Goal: Information Seeking & Learning: Learn about a topic

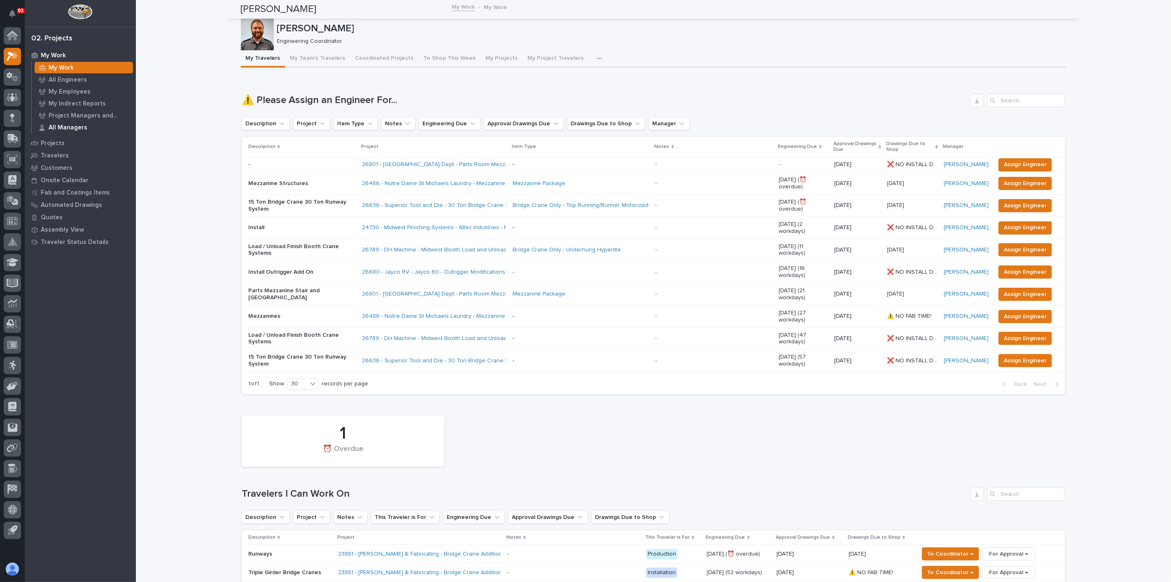
scroll to position [732, 0]
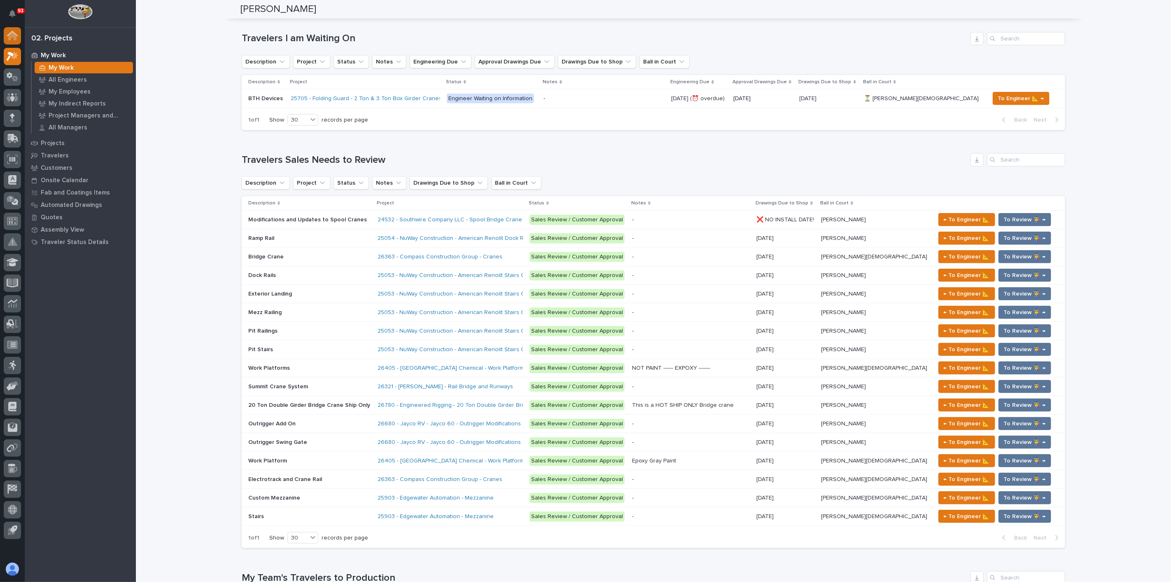
click at [15, 37] on icon at bounding box center [12, 36] width 8 height 8
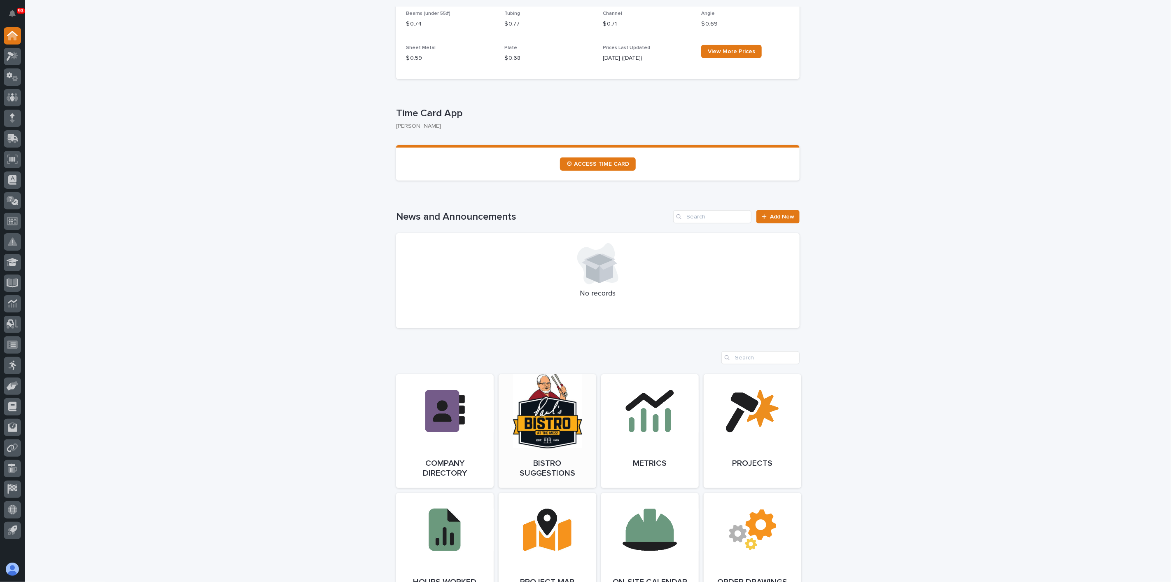
scroll to position [412, 0]
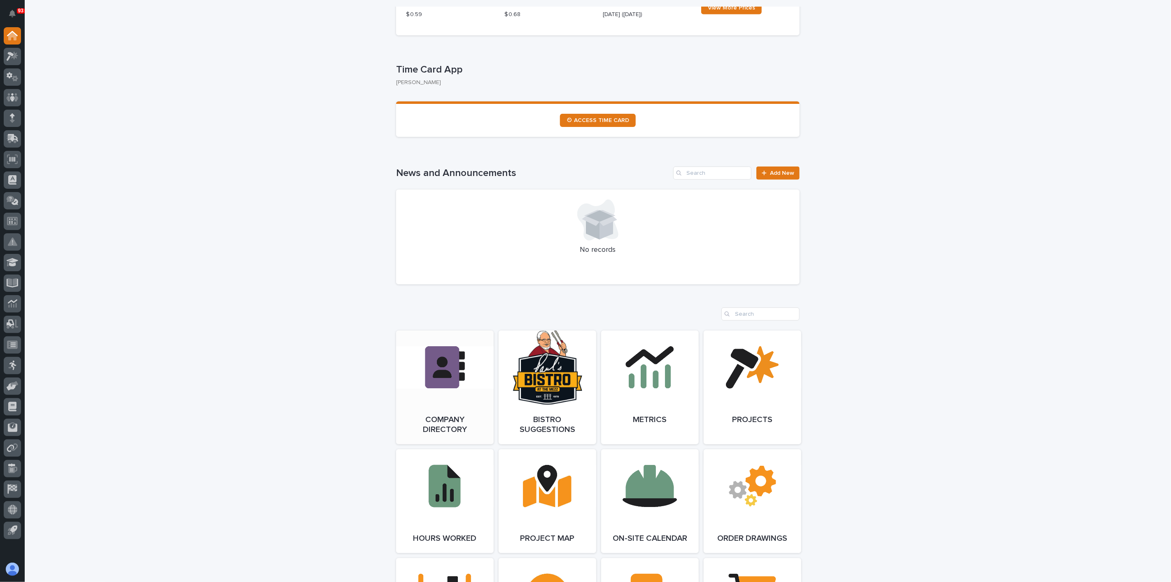
click at [445, 416] on link "Open Link" at bounding box center [445, 387] width 98 height 114
click at [9, 76] on icon at bounding box center [10, 75] width 6 height 6
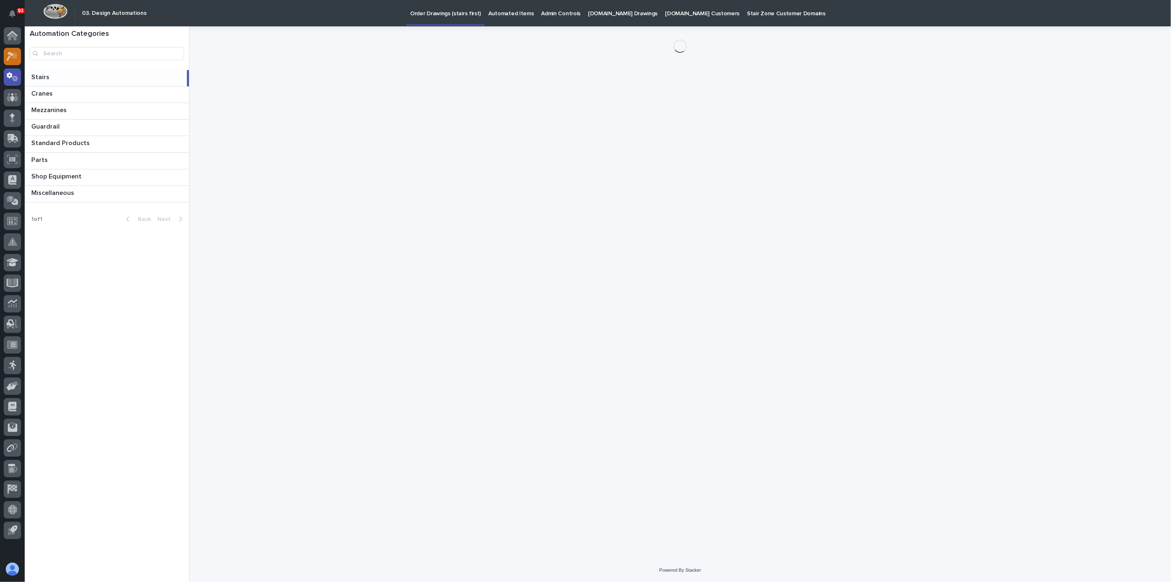
click at [11, 58] on icon at bounding box center [14, 55] width 7 height 8
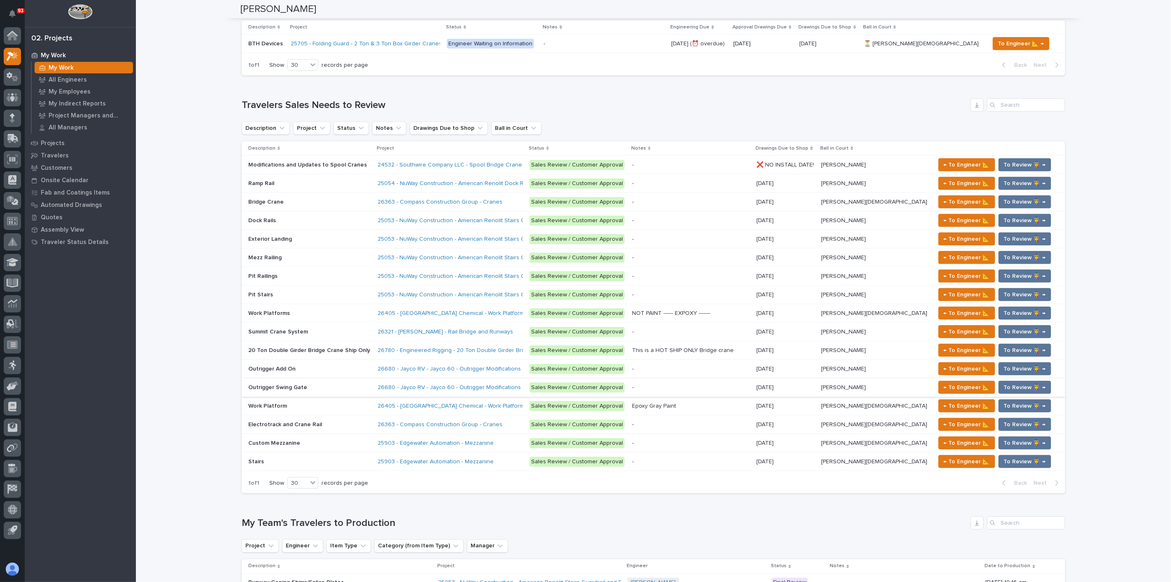
scroll to position [794, 0]
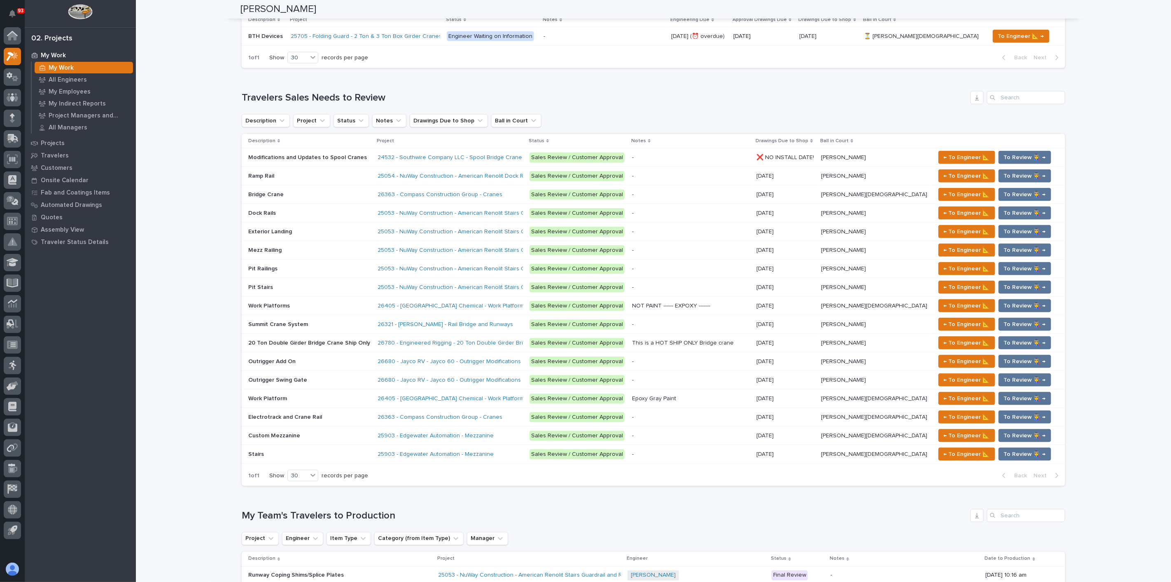
click at [322, 376] on p at bounding box center [309, 379] width 123 height 7
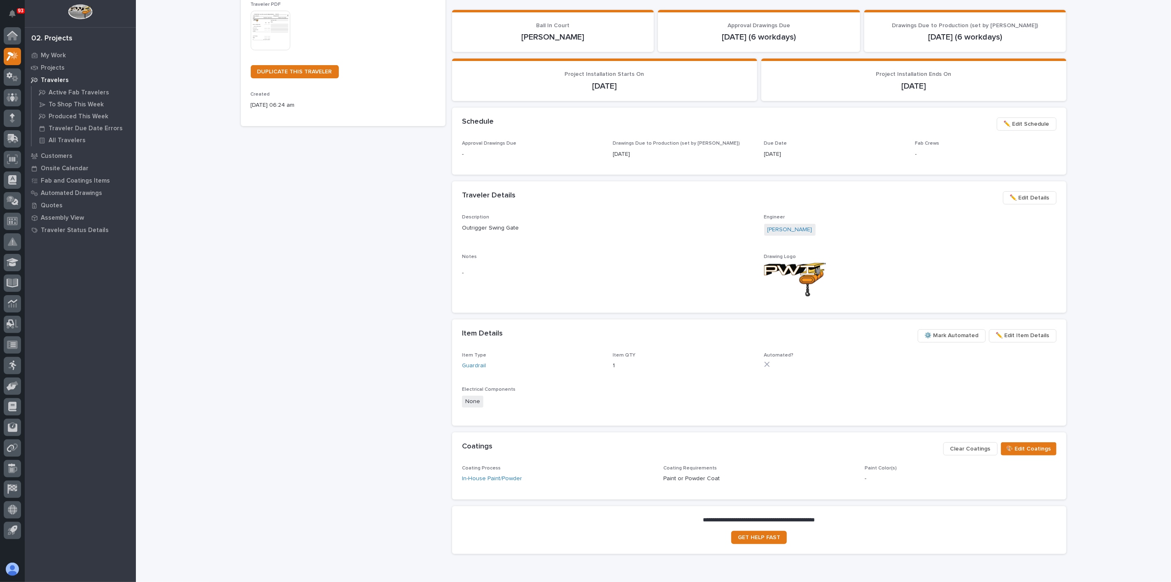
scroll to position [219, 0]
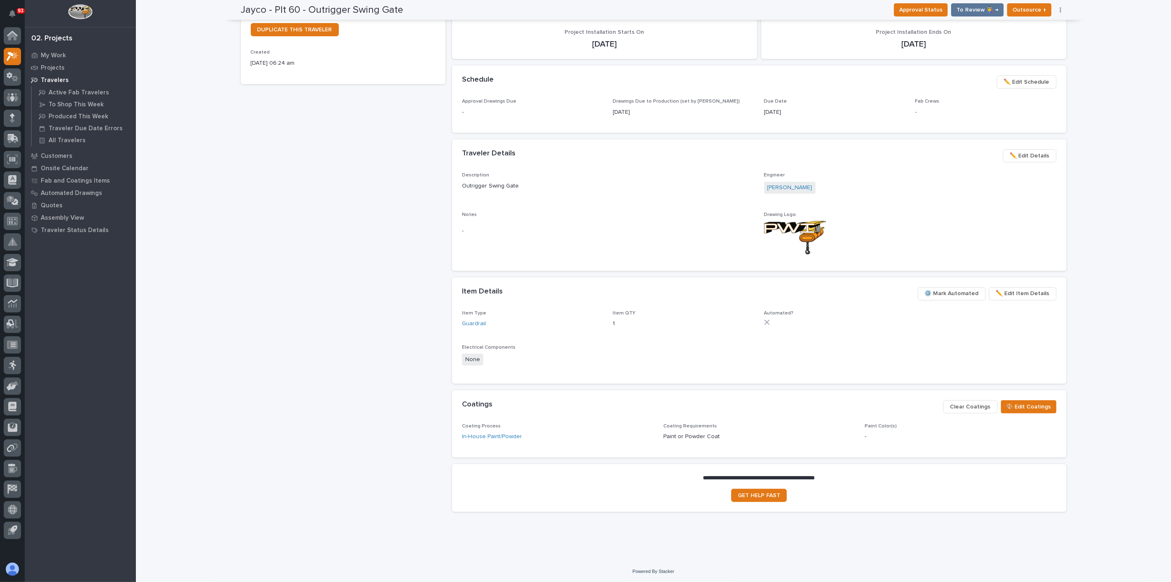
click at [955, 296] on span "⚙️ Mark Automated" at bounding box center [952, 293] width 54 height 10
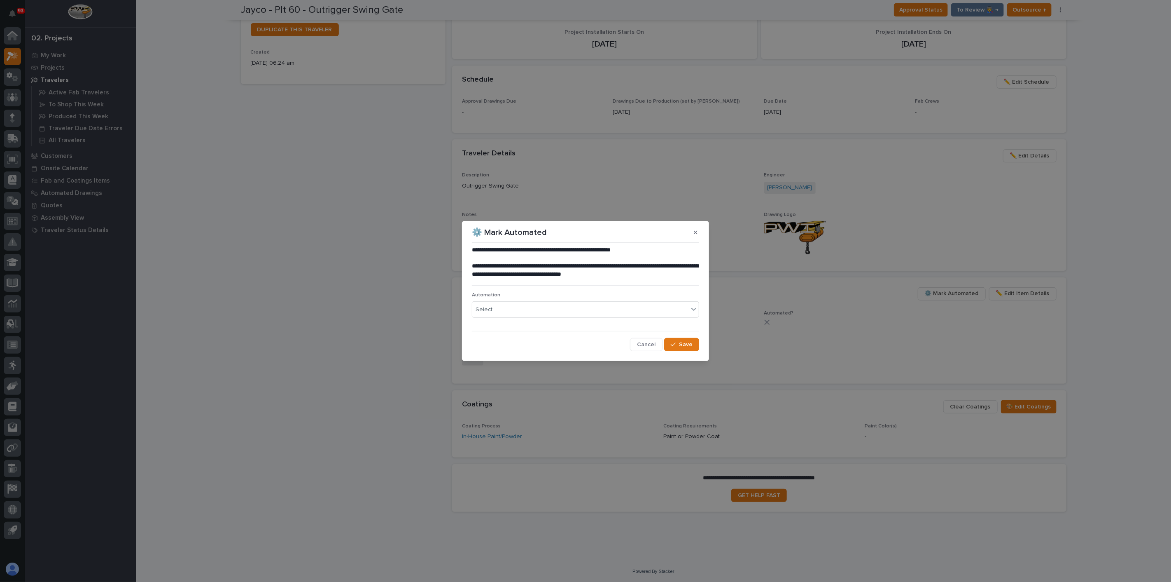
click at [693, 231] on button "button" at bounding box center [696, 232] width 14 height 13
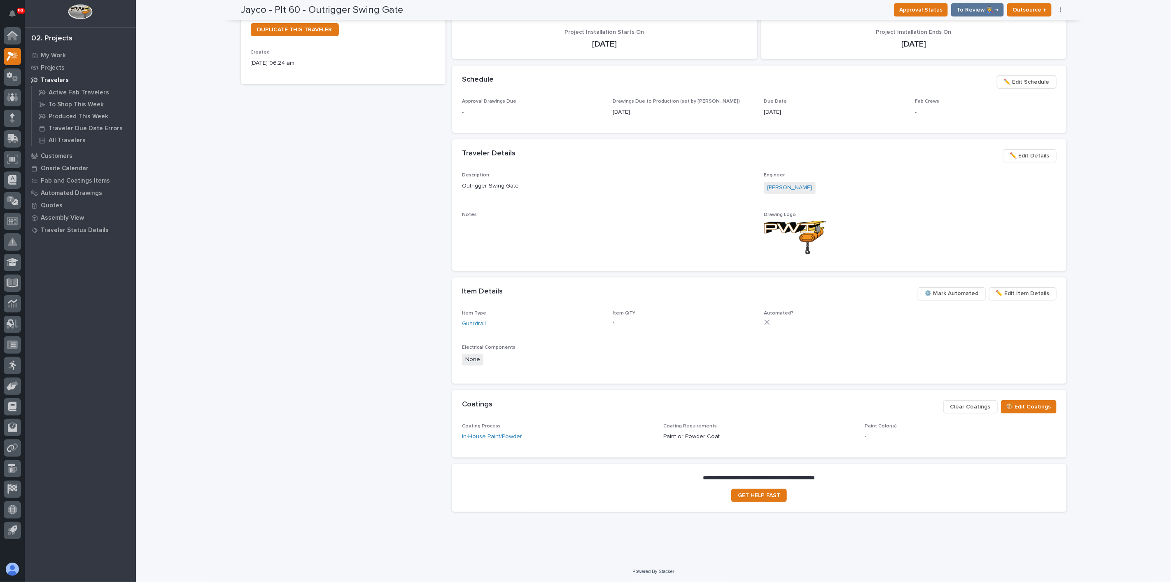
click at [943, 295] on span "⚙️ Mark Automated" at bounding box center [952, 293] width 54 height 10
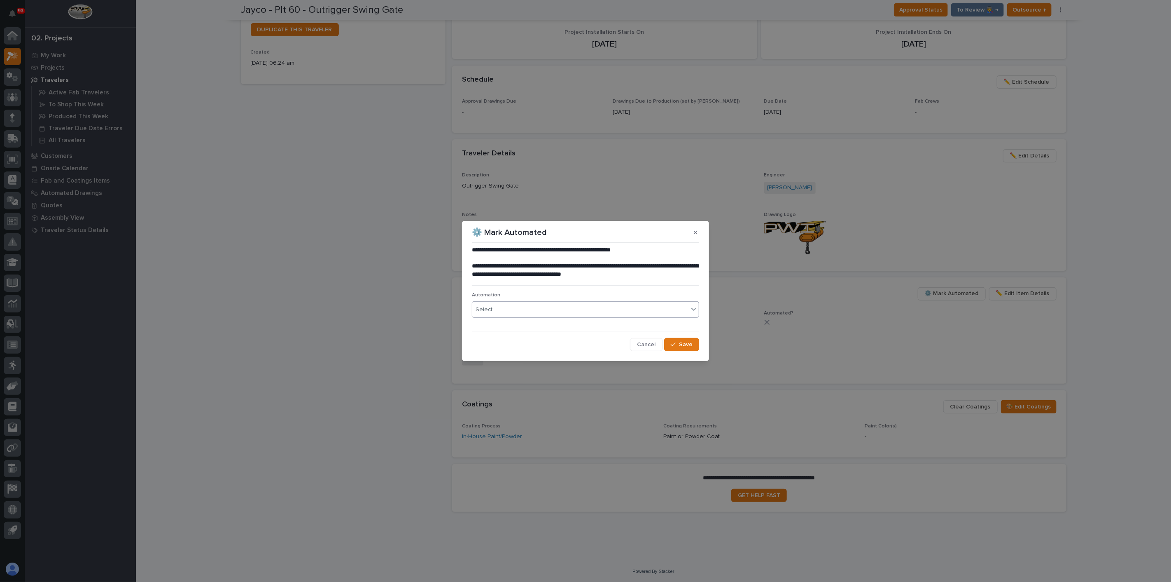
click at [603, 309] on div "Select..." at bounding box center [580, 310] width 216 height 14
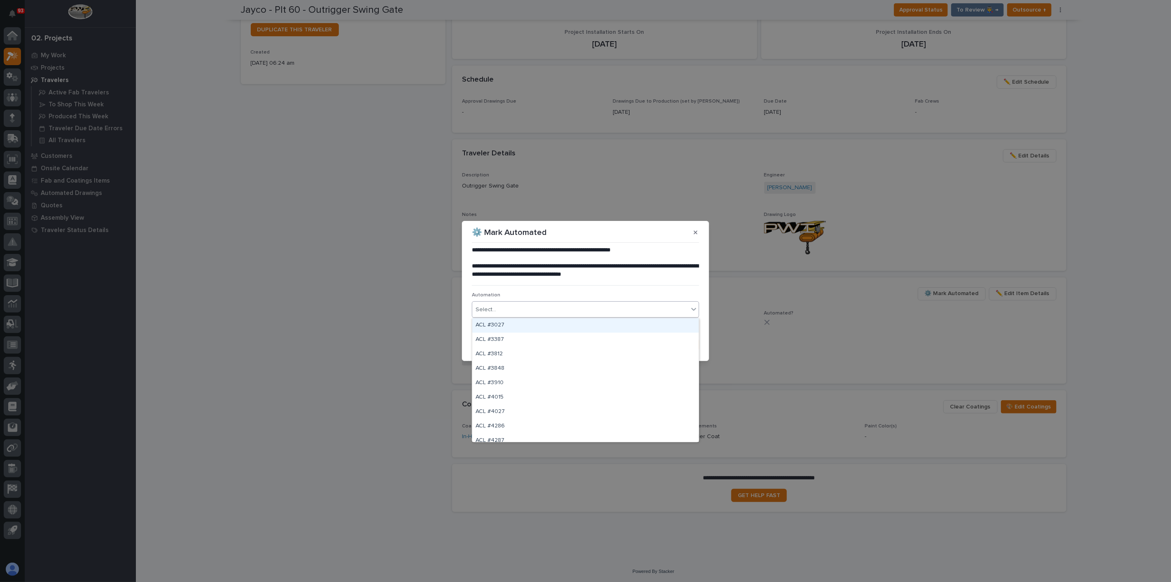
click at [555, 313] on div "Select..." at bounding box center [580, 310] width 216 height 14
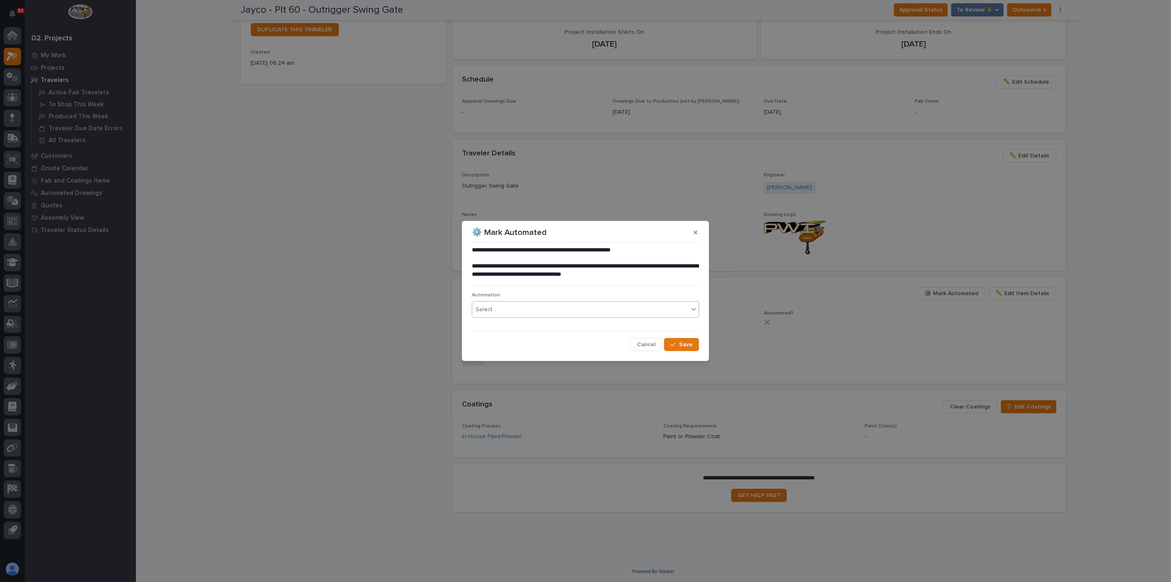
click at [658, 344] on button "Cancel" at bounding box center [646, 344] width 33 height 13
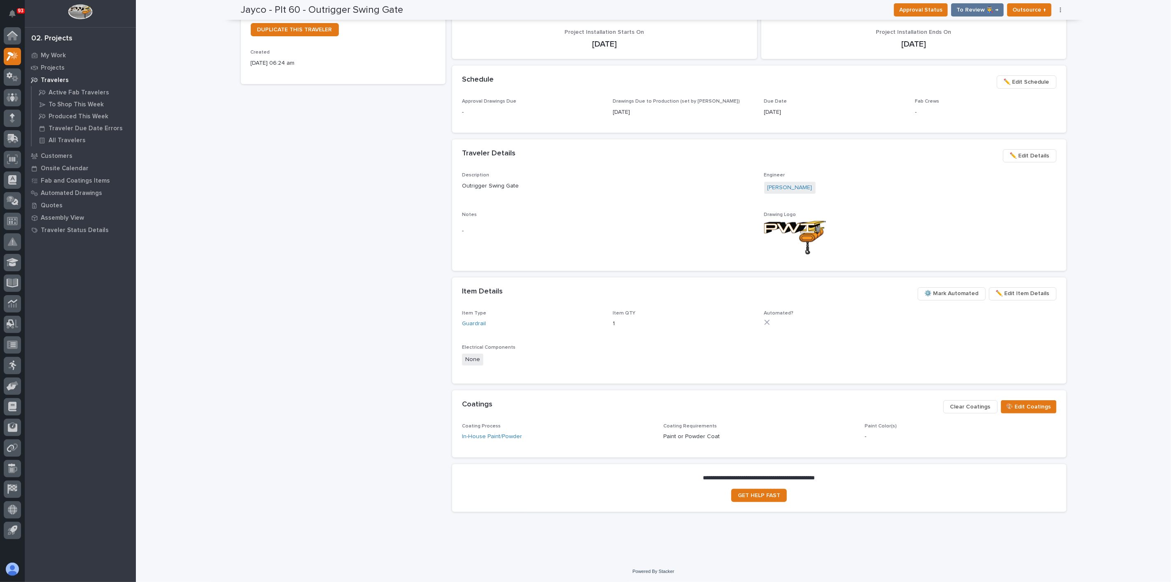
click at [1018, 293] on span "✏️ Edit Item Details" at bounding box center [1023, 293] width 54 height 10
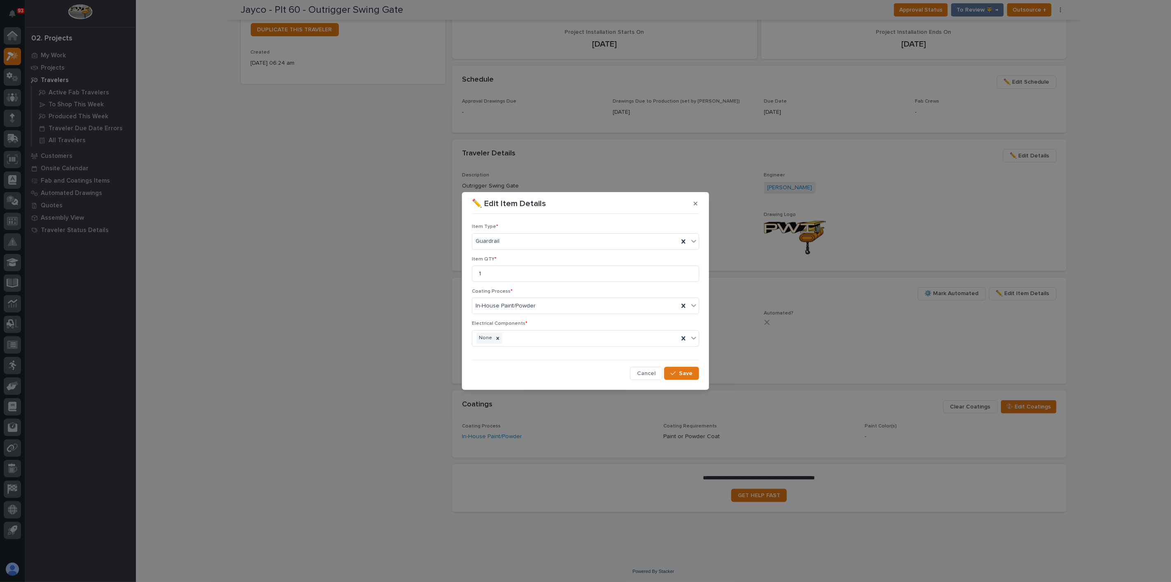
click at [641, 372] on span "Cancel" at bounding box center [646, 372] width 19 height 7
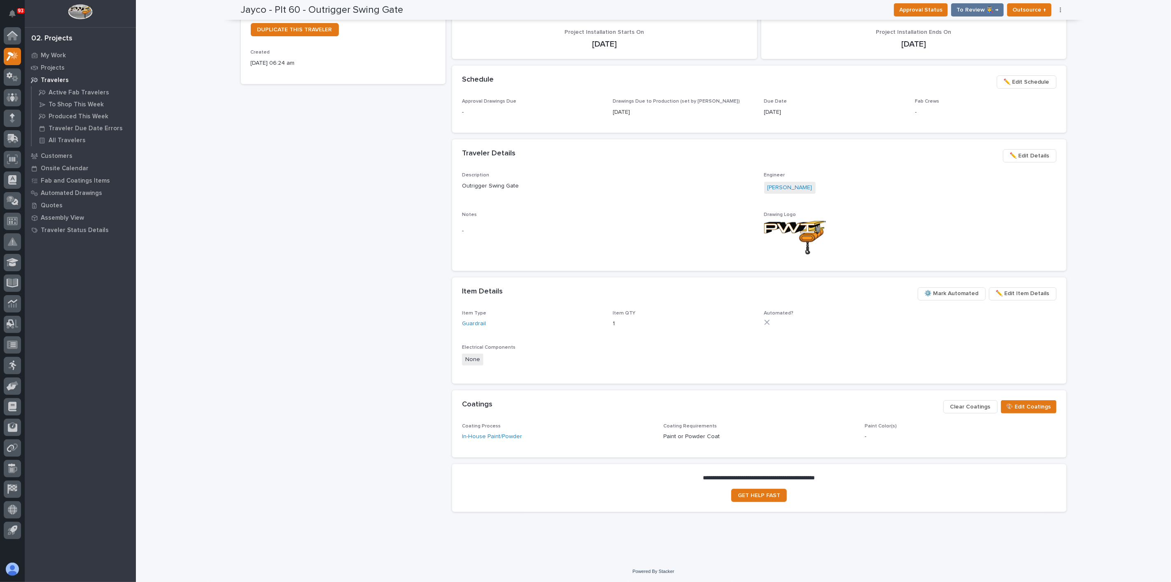
click at [933, 294] on span "⚙️ Mark Automated" at bounding box center [952, 293] width 54 height 10
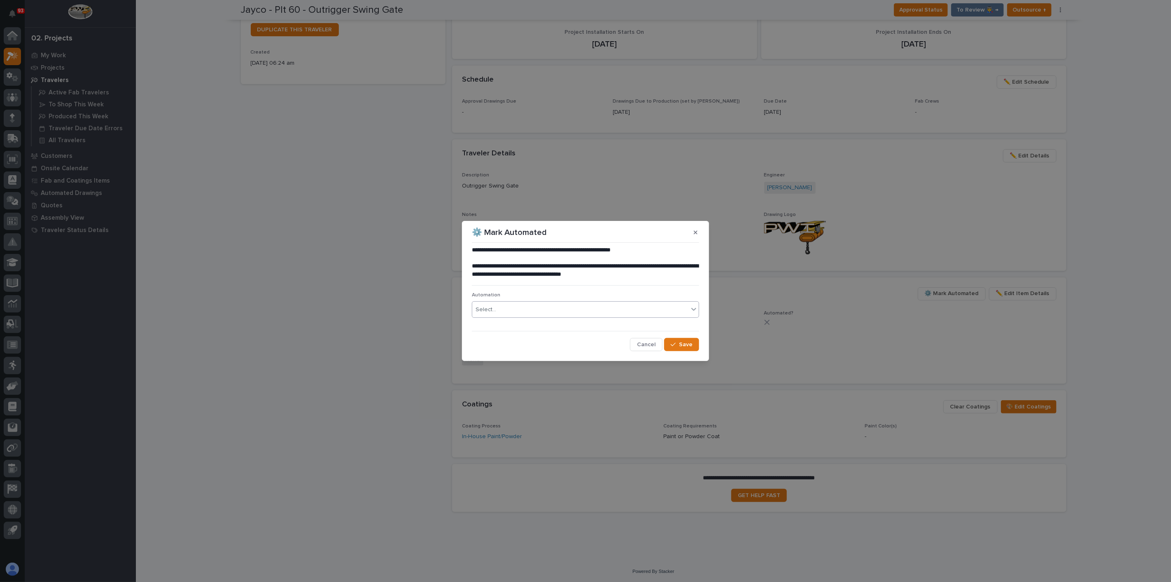
click at [488, 310] on div "Select..." at bounding box center [486, 309] width 21 height 9
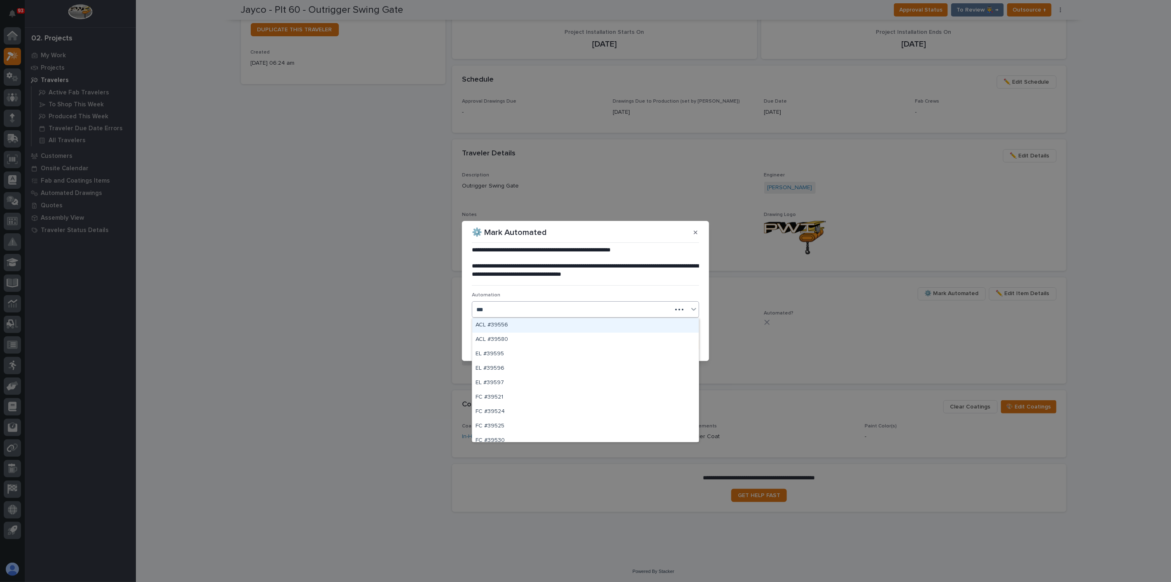
type input "****"
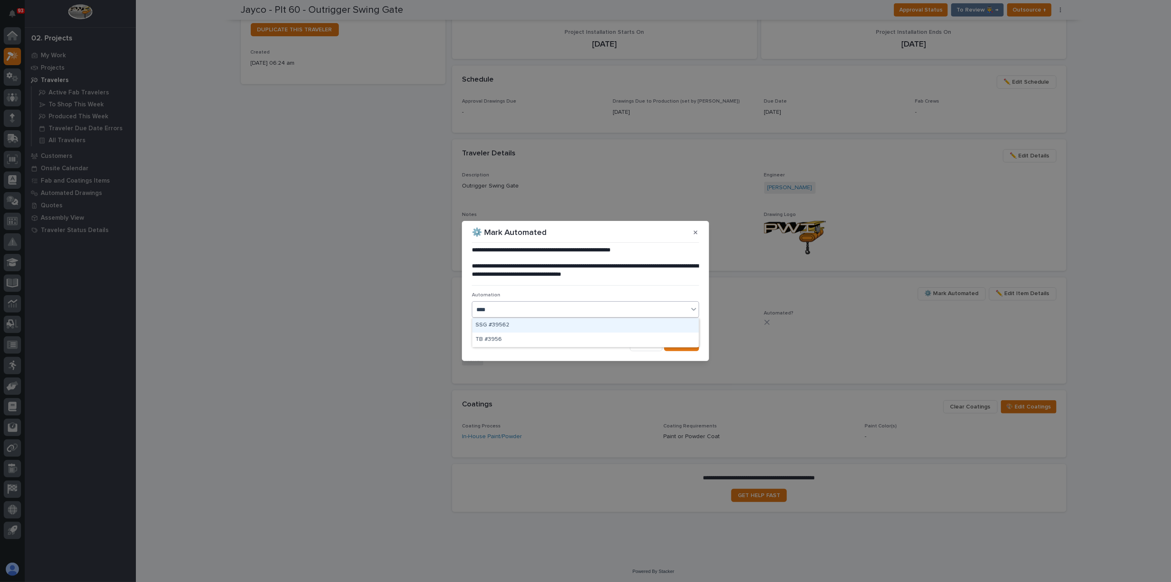
click at [479, 327] on div "SSG #39562" at bounding box center [585, 325] width 227 height 14
click at [691, 342] on span "Save" at bounding box center [686, 344] width 14 height 7
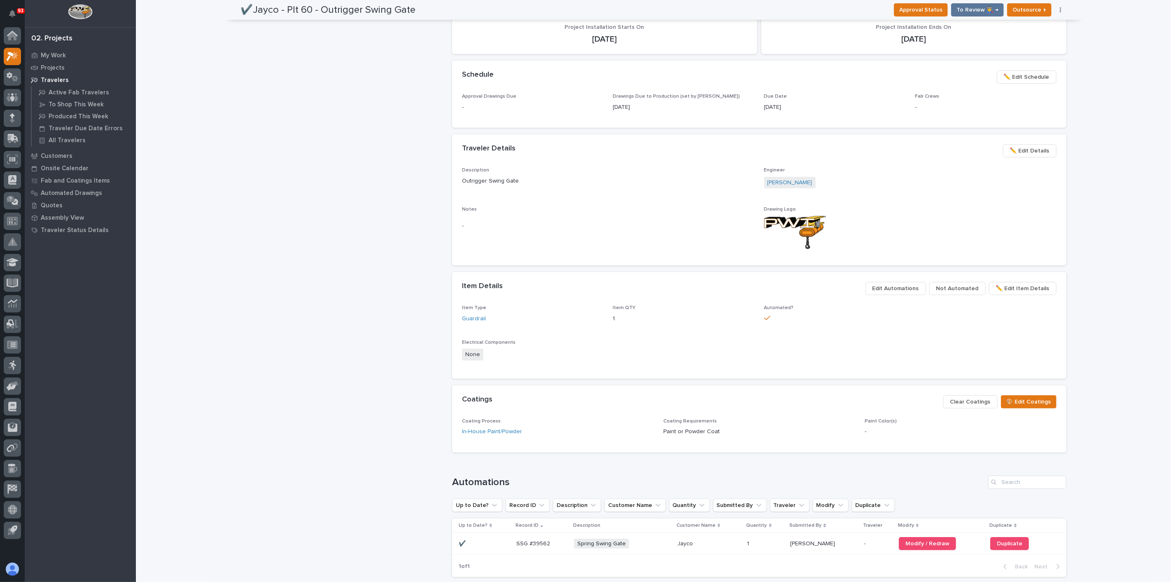
scroll to position [305, 0]
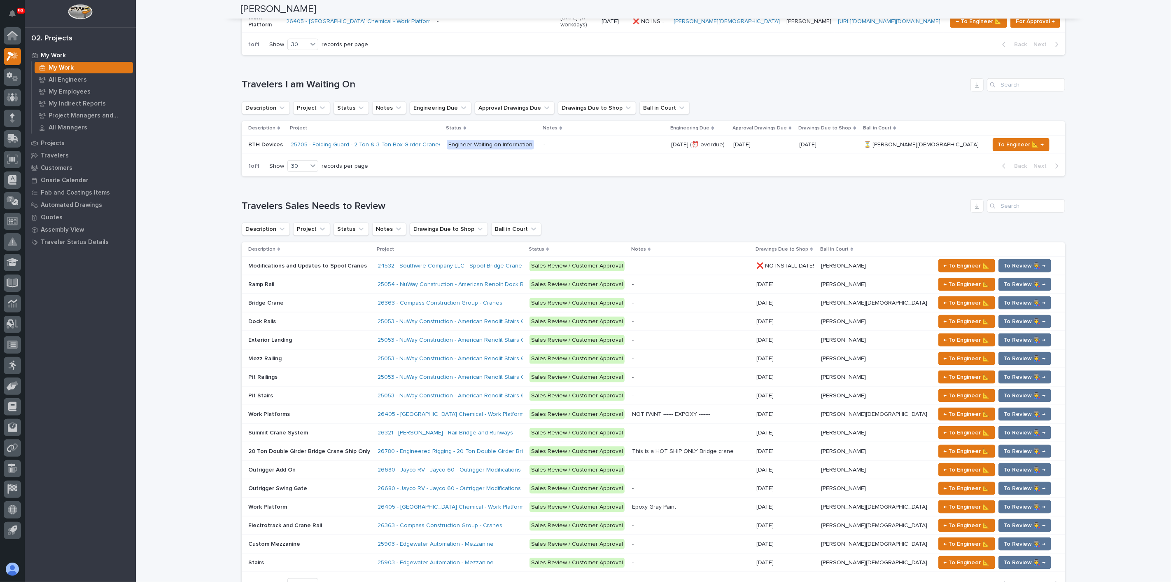
scroll to position [686, 0]
click at [278, 392] on p at bounding box center [309, 395] width 123 height 7
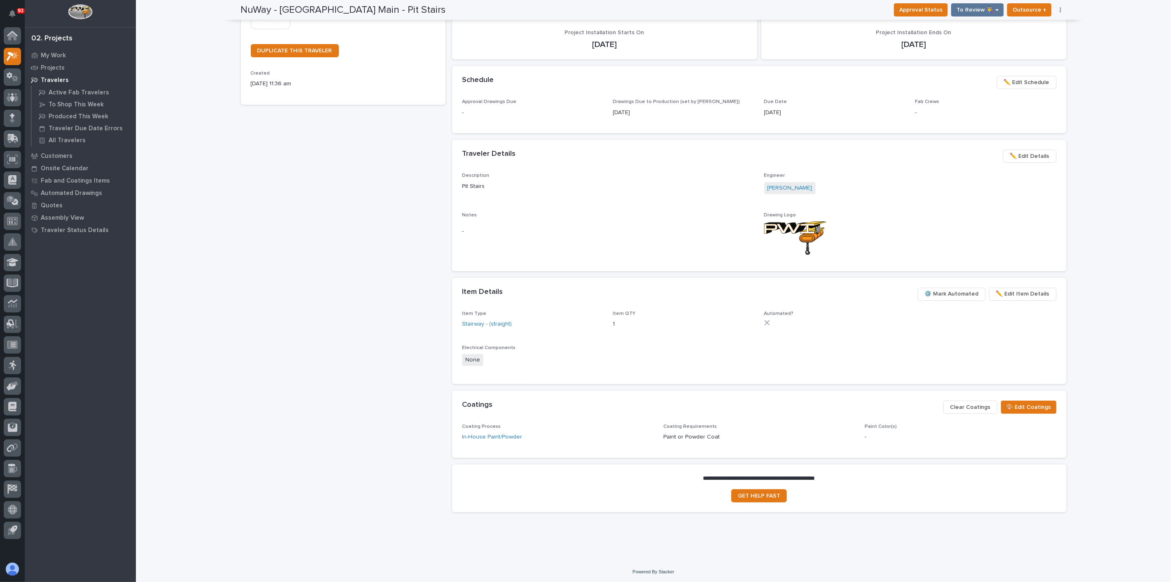
scroll to position [219, 0]
click at [936, 293] on span "⚙️ Mark Automated" at bounding box center [952, 293] width 54 height 10
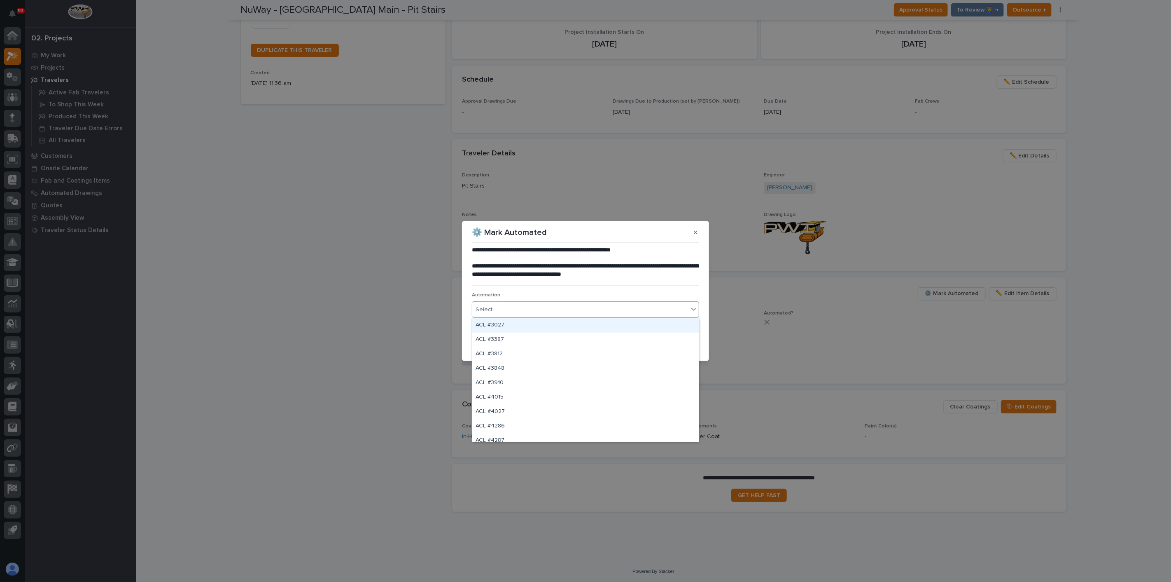
click at [576, 314] on div "Select..." at bounding box center [580, 310] width 216 height 14
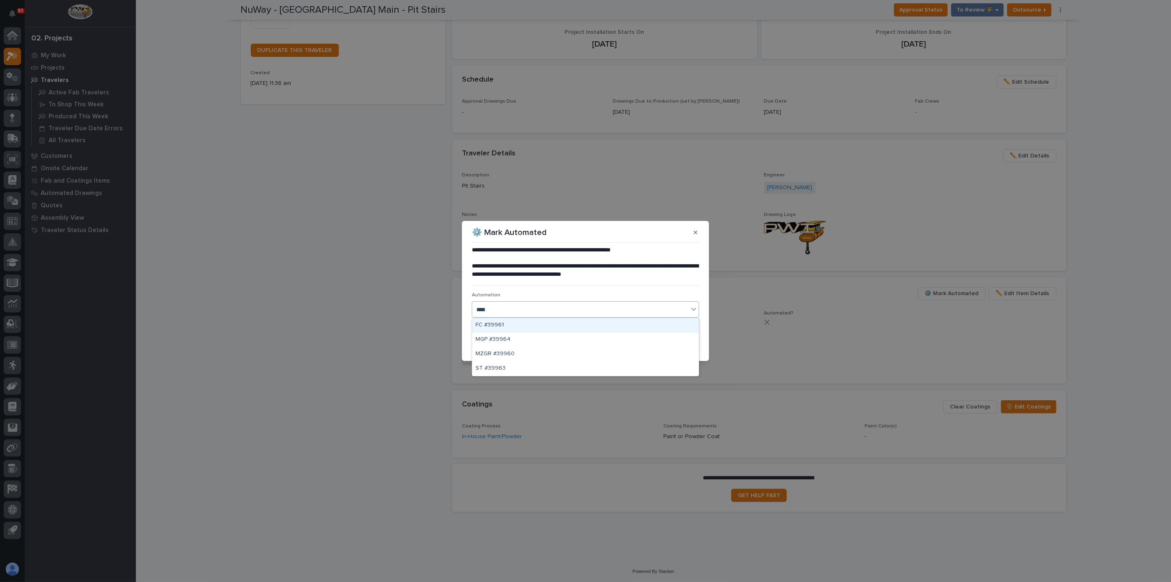
type input "*****"
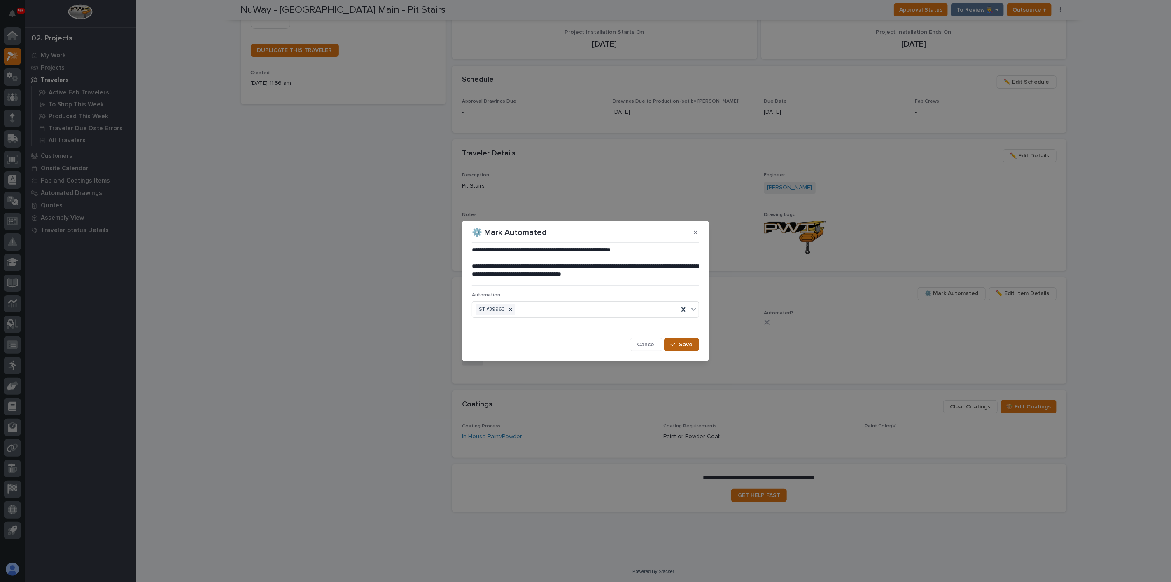
click at [673, 342] on icon "button" at bounding box center [673, 344] width 5 height 6
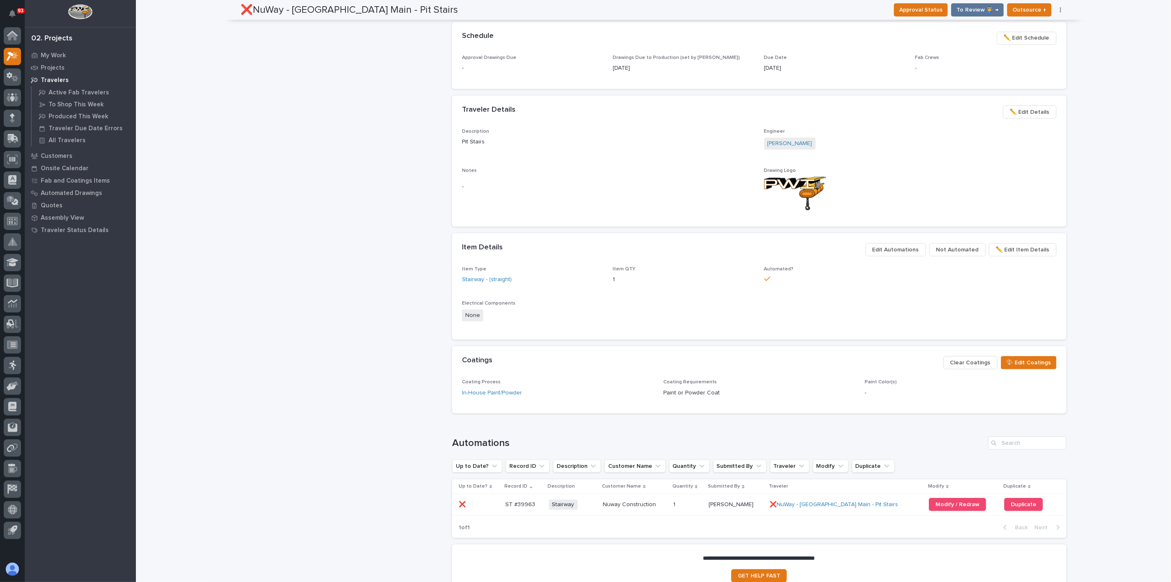
scroll to position [305, 0]
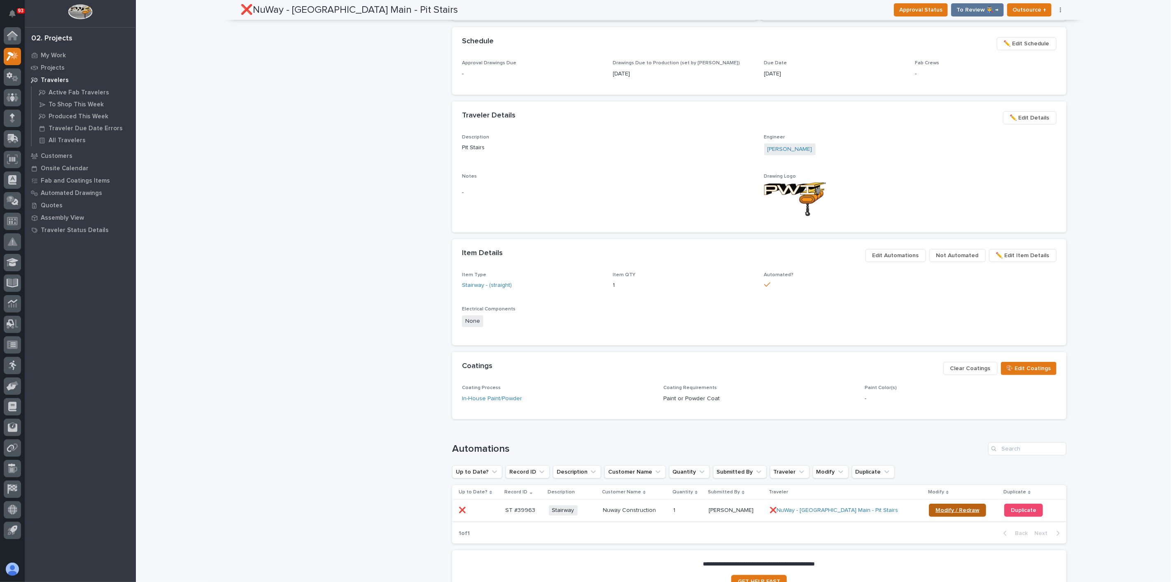
click at [947, 506] on link "Modify / Redraw" at bounding box center [957, 509] width 57 height 13
click at [384, 319] on div "❌NuWay - [GEOGRAPHIC_DATA] Main - Pit Stairs Production Project 25053 - NuWay C…" at bounding box center [343, 169] width 205 height 869
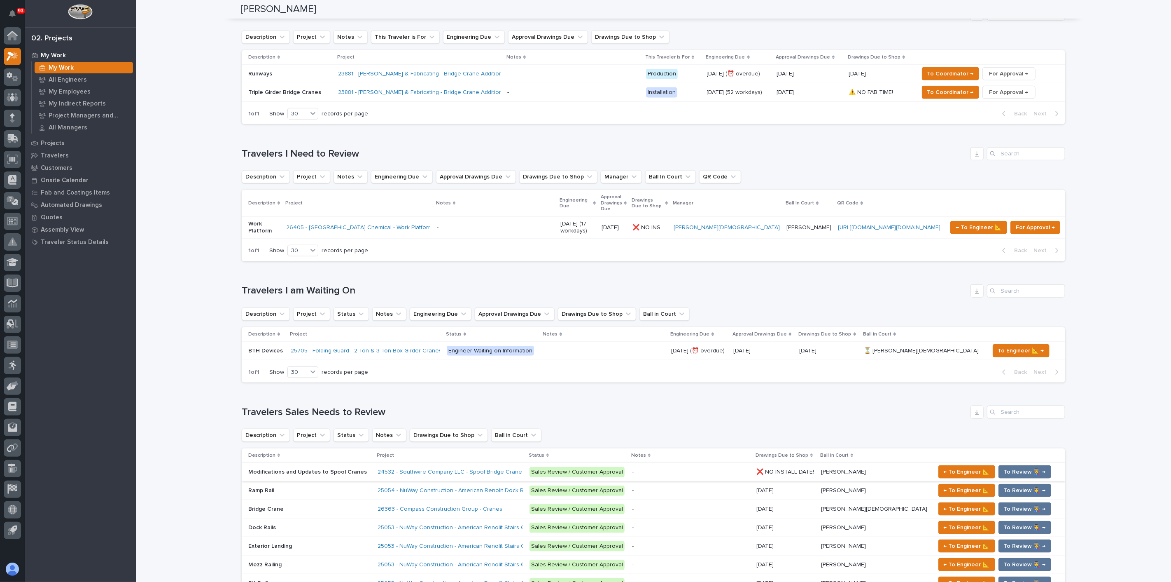
scroll to position [549, 0]
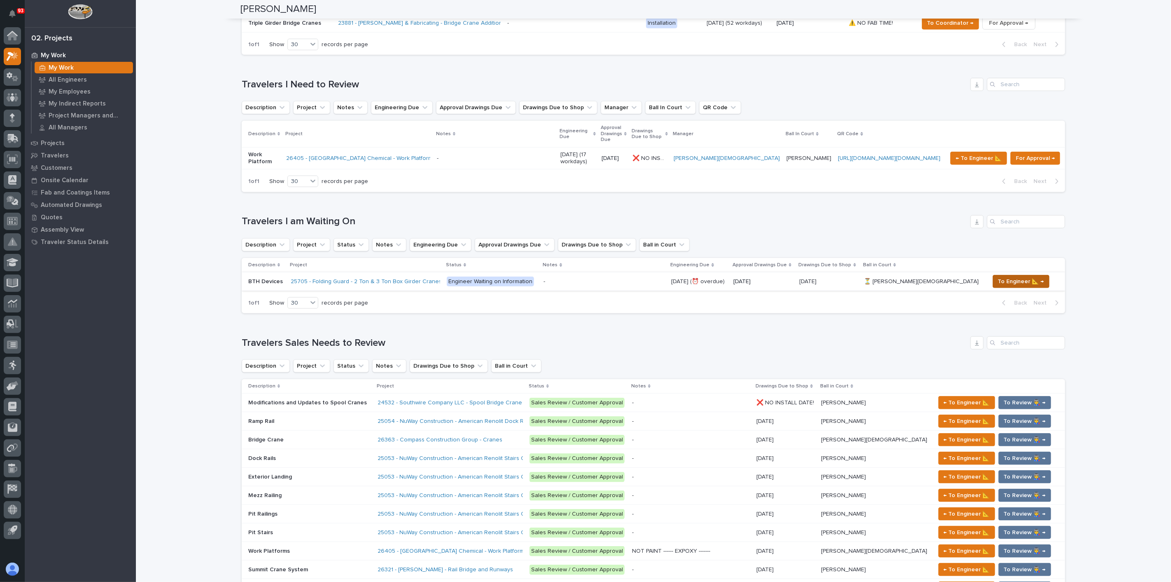
click at [998, 276] on span "To Engineer 📐 →" at bounding box center [1021, 281] width 46 height 10
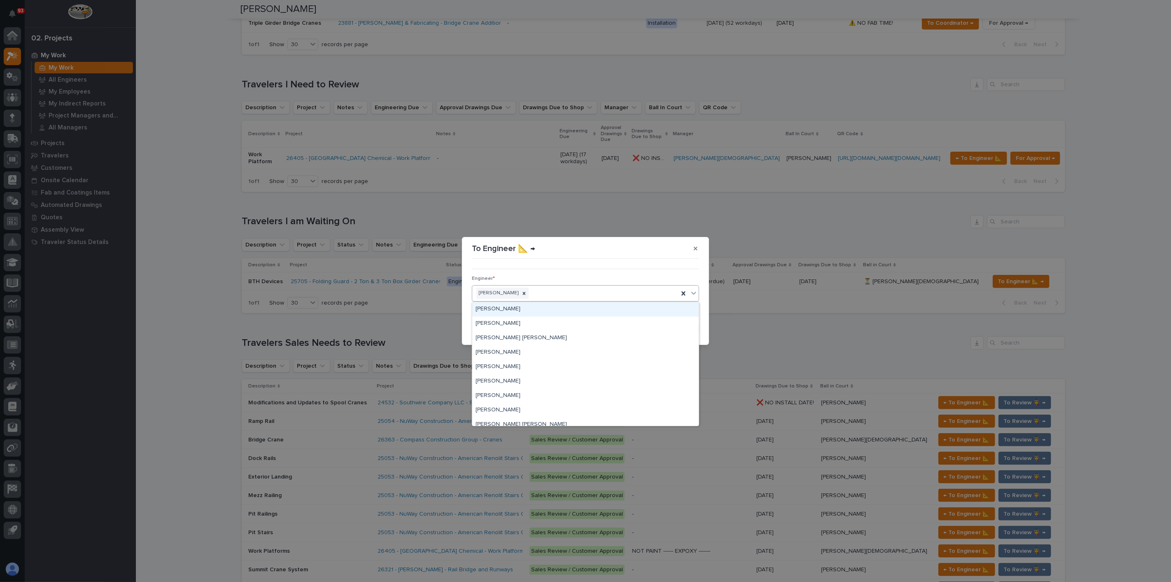
click at [595, 294] on div "[PERSON_NAME]" at bounding box center [575, 293] width 206 height 14
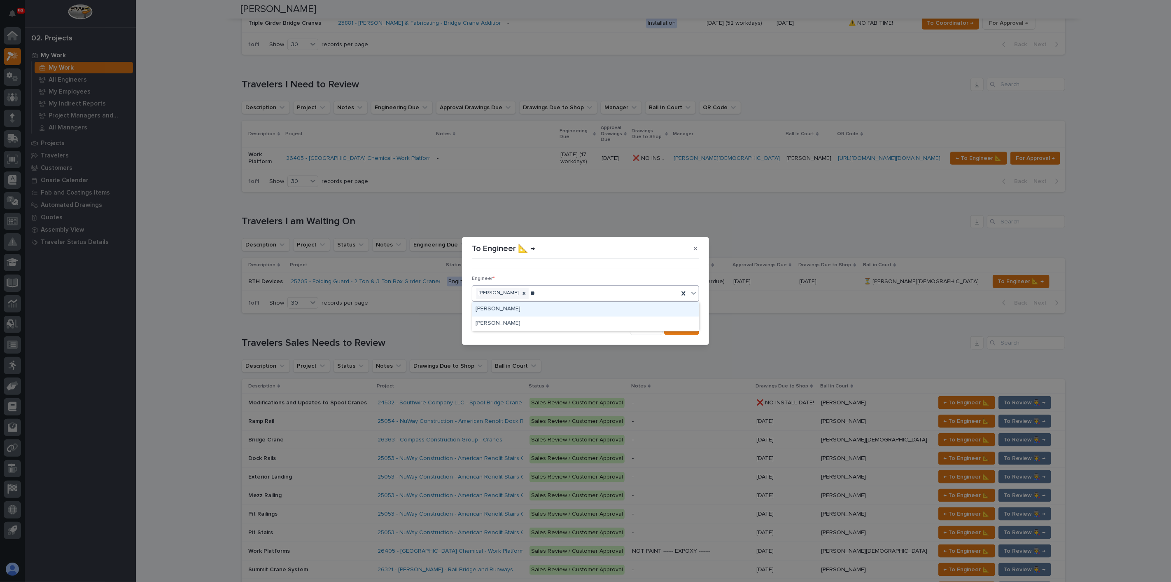
type input "***"
click at [575, 293] on icon at bounding box center [578, 293] width 6 height 6
click at [676, 325] on icon "button" at bounding box center [673, 328] width 5 height 6
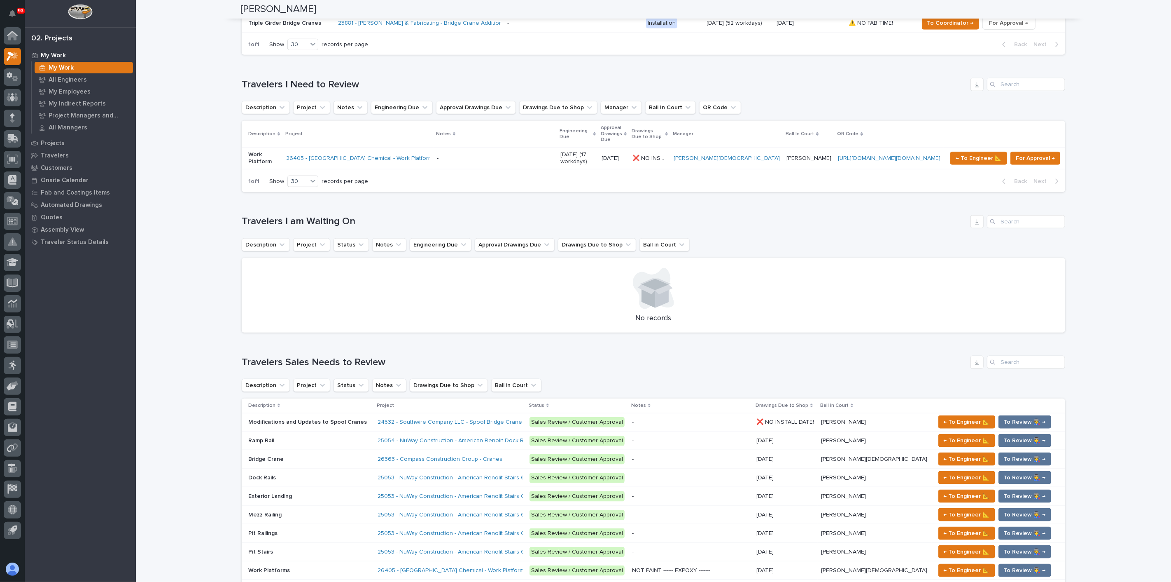
scroll to position [559, 0]
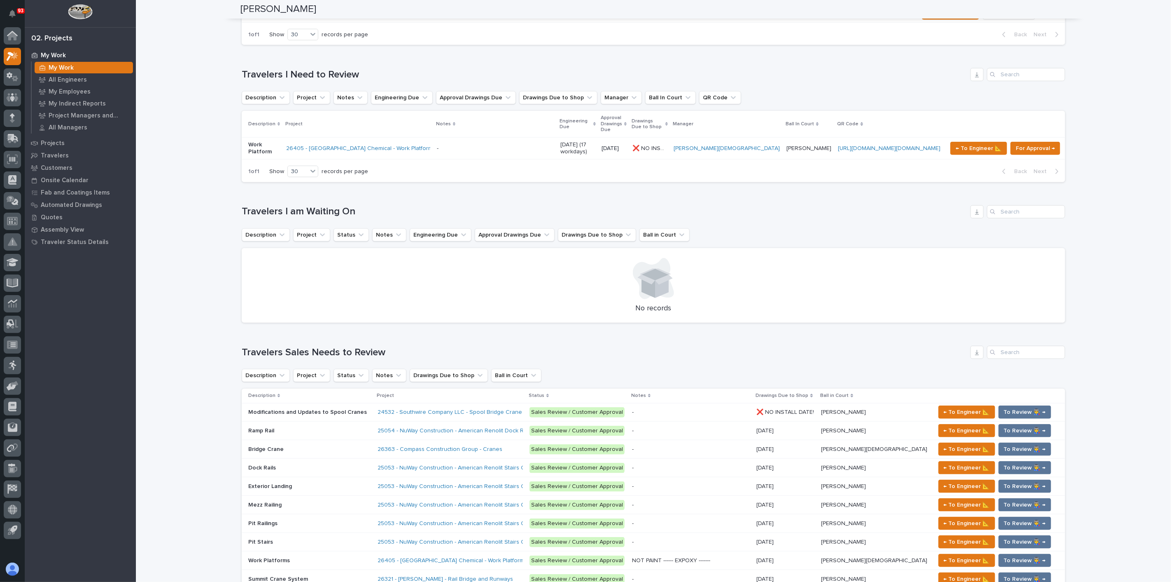
click at [435, 329] on div "Loading... Saving… Travelers Sales Needs to Review Description Project Status N…" at bounding box center [654, 538] width 824 height 418
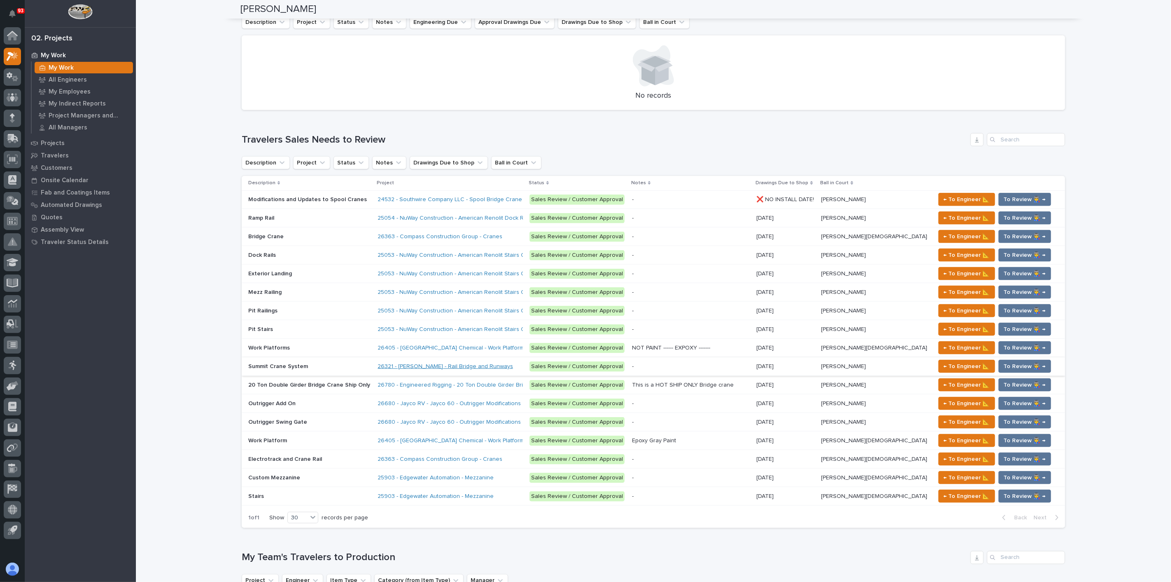
scroll to position [788, 0]
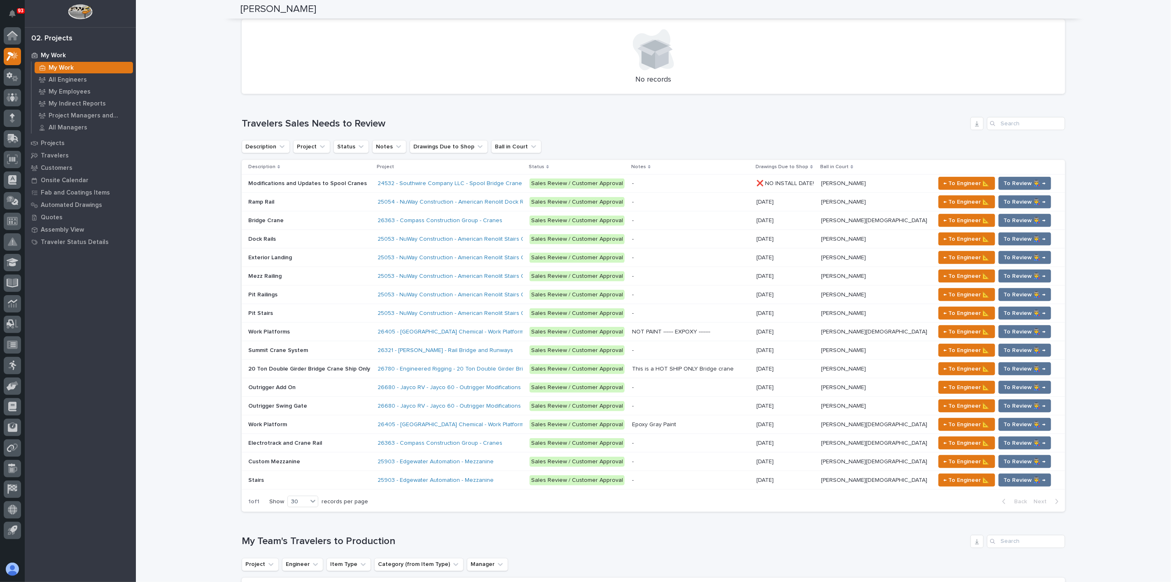
click at [313, 273] on p at bounding box center [309, 276] width 123 height 7
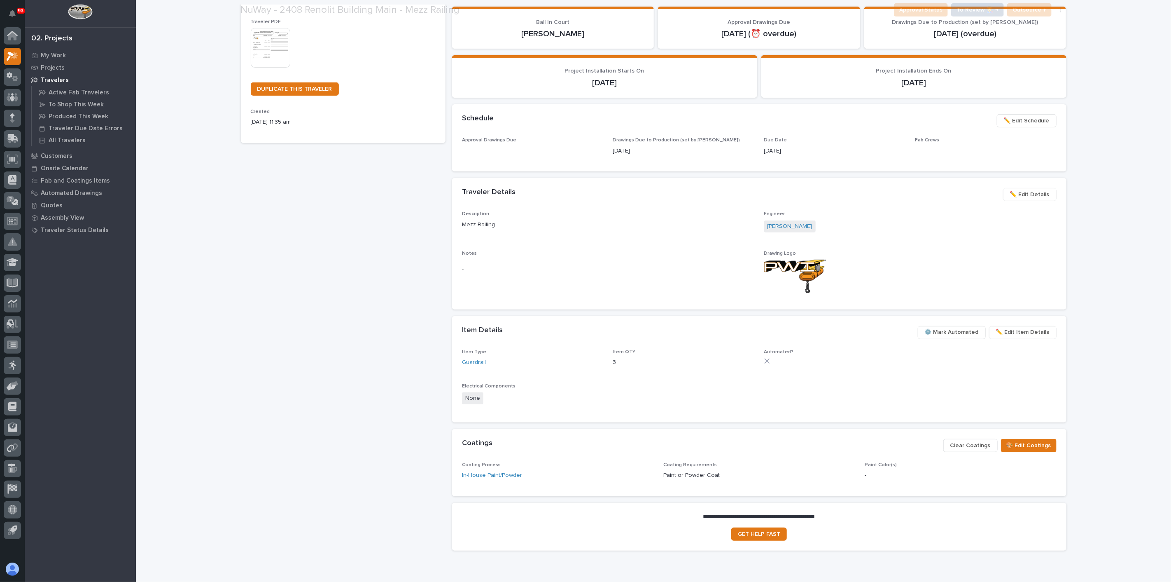
scroll to position [219, 0]
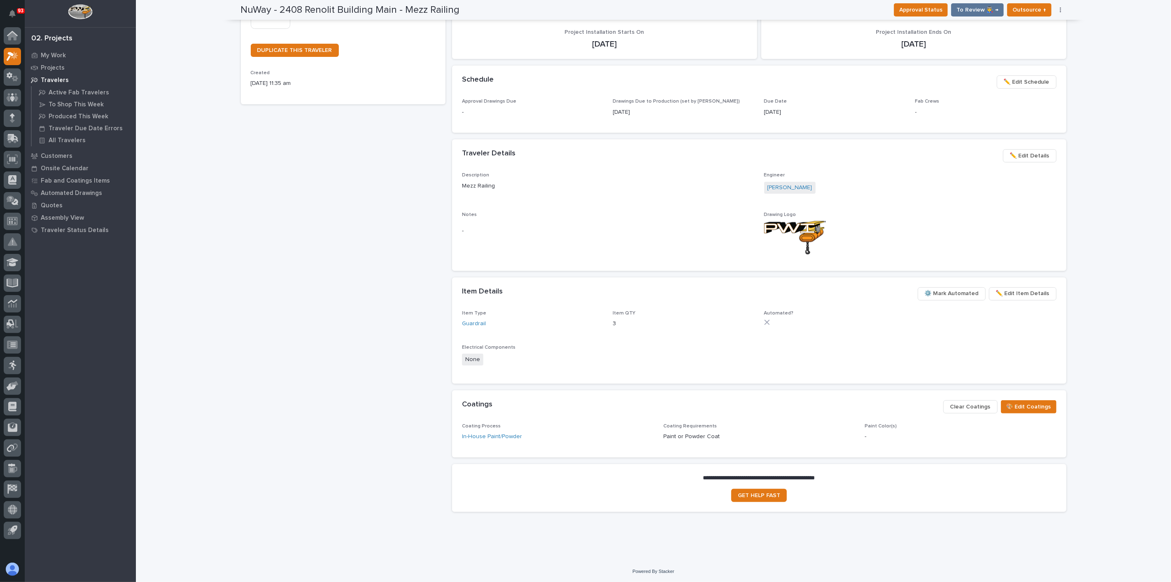
click at [945, 292] on span "⚙️ Mark Automated" at bounding box center [952, 293] width 54 height 10
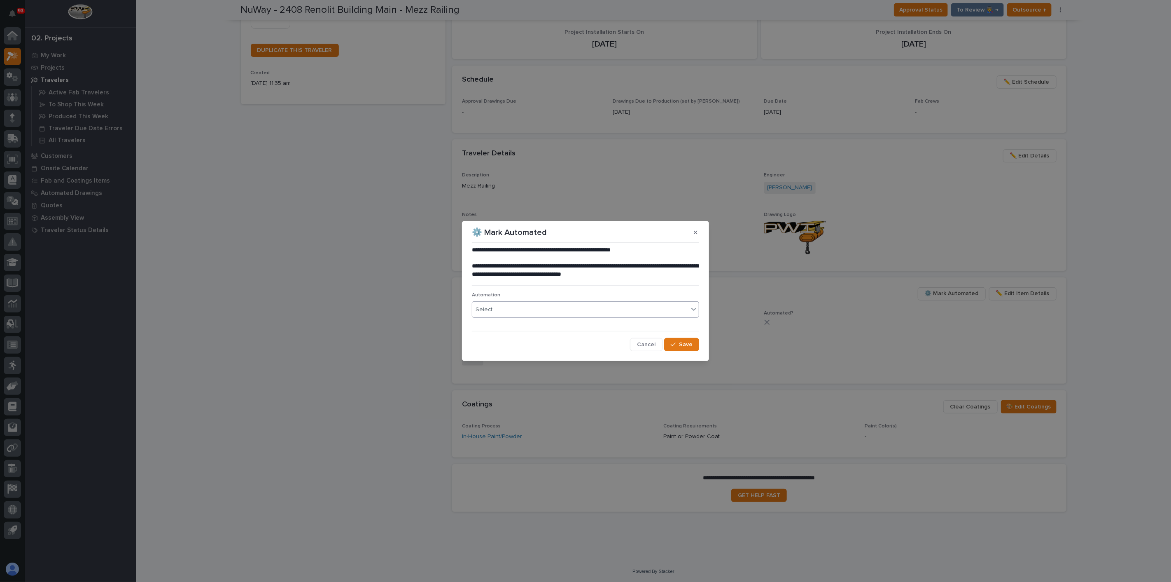
drag, startPoint x: 490, startPoint y: 306, endPoint x: 494, endPoint y: 305, distance: 4.2
click at [492, 305] on div "Select..." at bounding box center [486, 309] width 21 height 9
click at [500, 313] on div "Select..." at bounding box center [580, 310] width 216 height 14
type input "*****"
click at [495, 324] on div "MZGR #40035" at bounding box center [585, 325] width 227 height 14
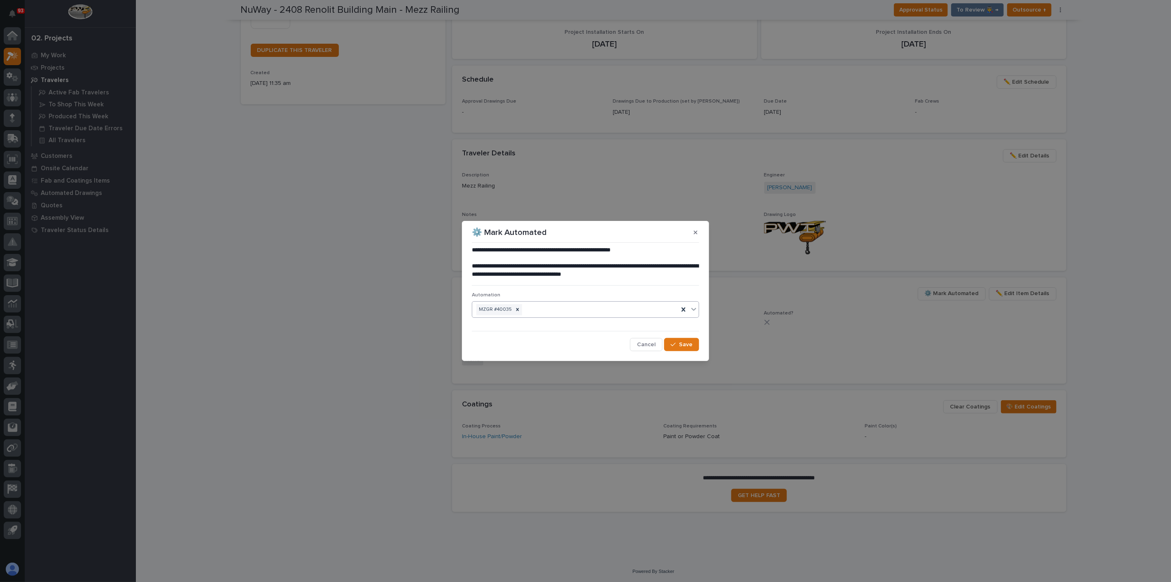
click at [534, 311] on div "MZGR #40035" at bounding box center [575, 309] width 206 height 14
type input "*****"
click at [528, 327] on div "MZGR #40044" at bounding box center [585, 325] width 227 height 14
click at [634, 308] on div "MZGR #40035 MZGR #40044" at bounding box center [575, 309] width 206 height 14
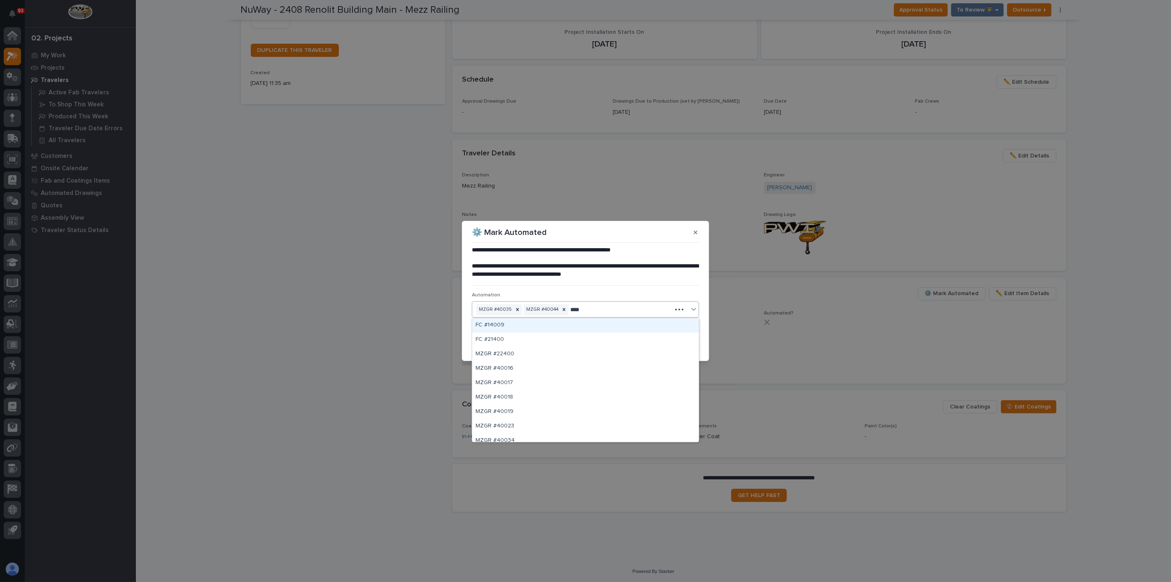
type input "*****"
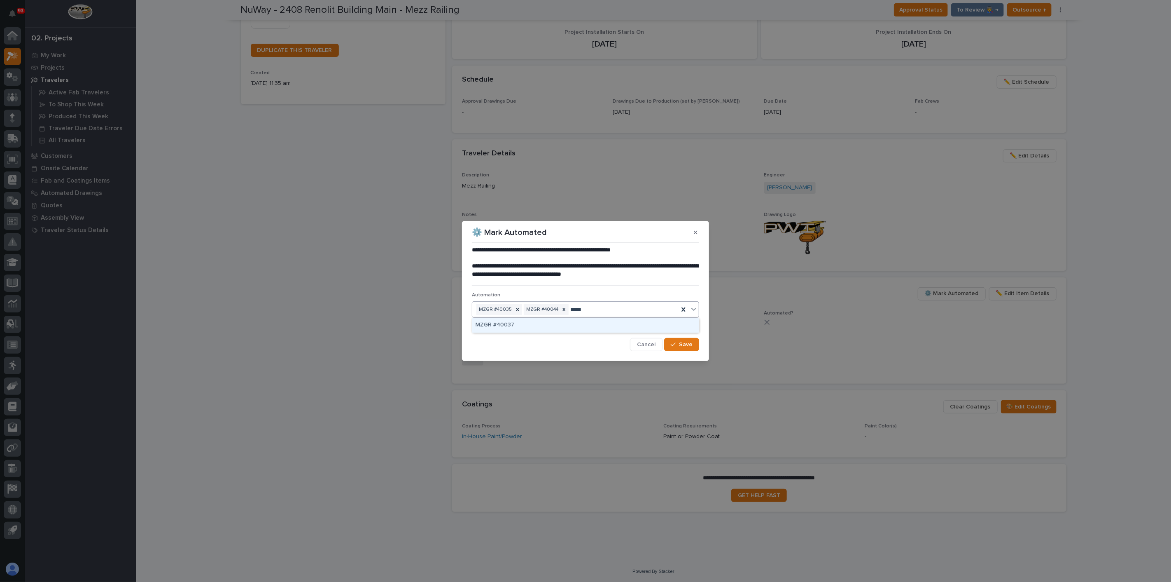
click at [508, 328] on div "MZGR #40037" at bounding box center [585, 325] width 227 height 14
click at [686, 346] on span "Save" at bounding box center [686, 344] width 14 height 7
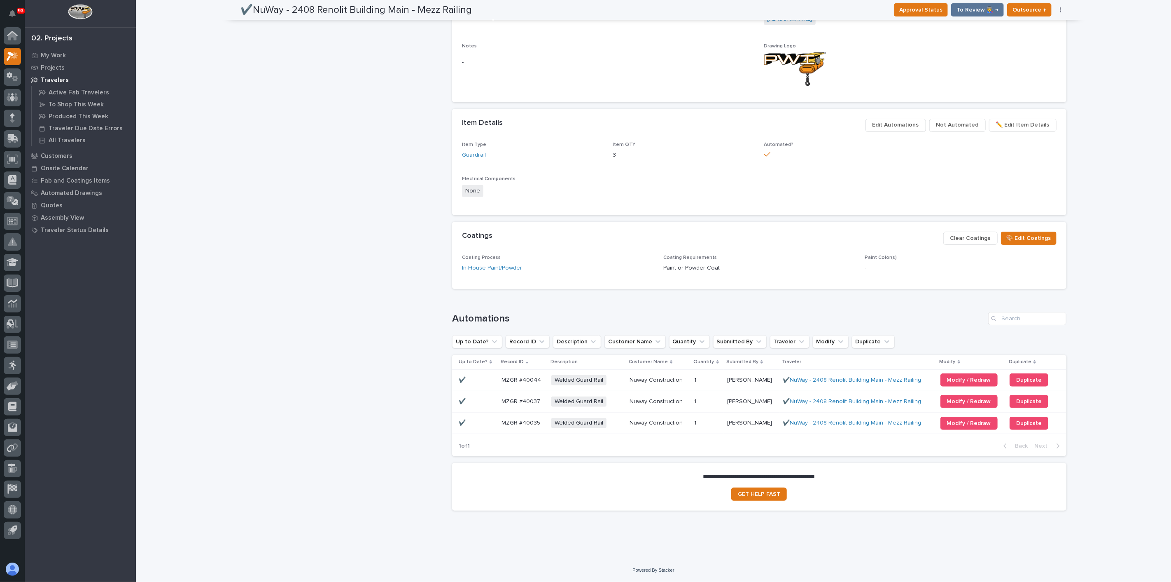
scroll to position [386, 0]
click at [321, 309] on div "✔️NuWay - 2408 Renolit Building Main - Mezz Railing Production Project 25053 - …" at bounding box center [343, 86] width 205 height 864
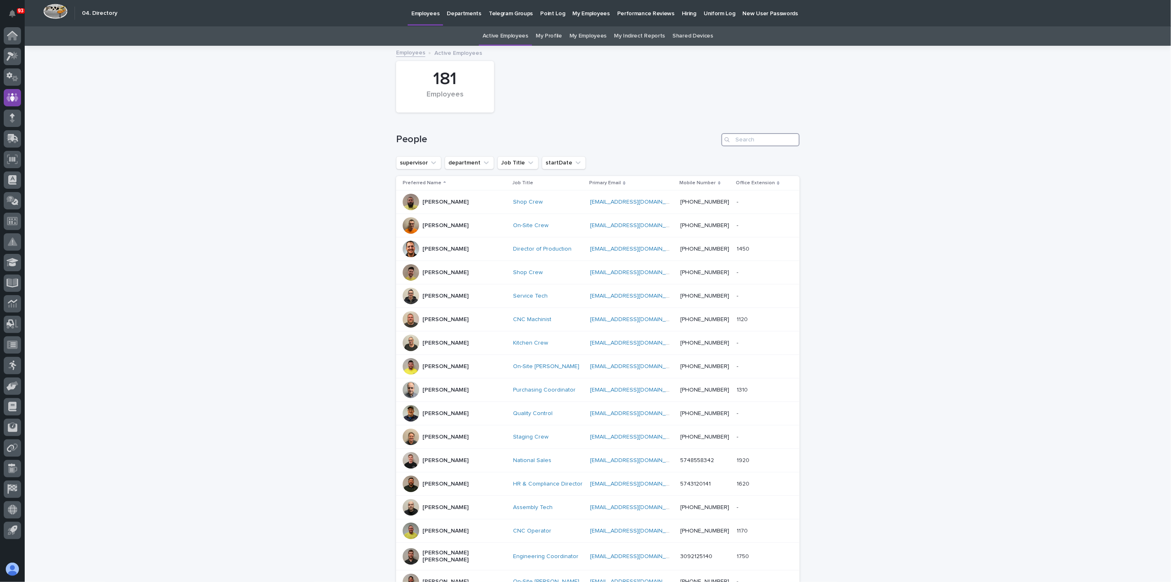
click at [740, 135] on input "Search" at bounding box center [761, 139] width 78 height 13
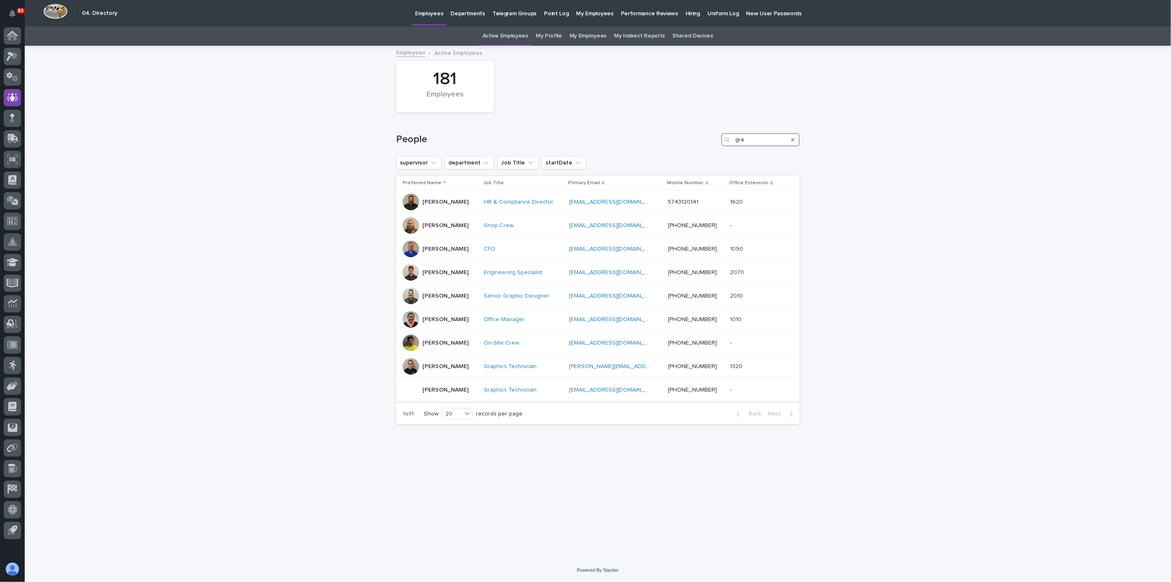
type input "gra"
click at [435, 388] on p "Shauna Perkins" at bounding box center [446, 389] width 46 height 7
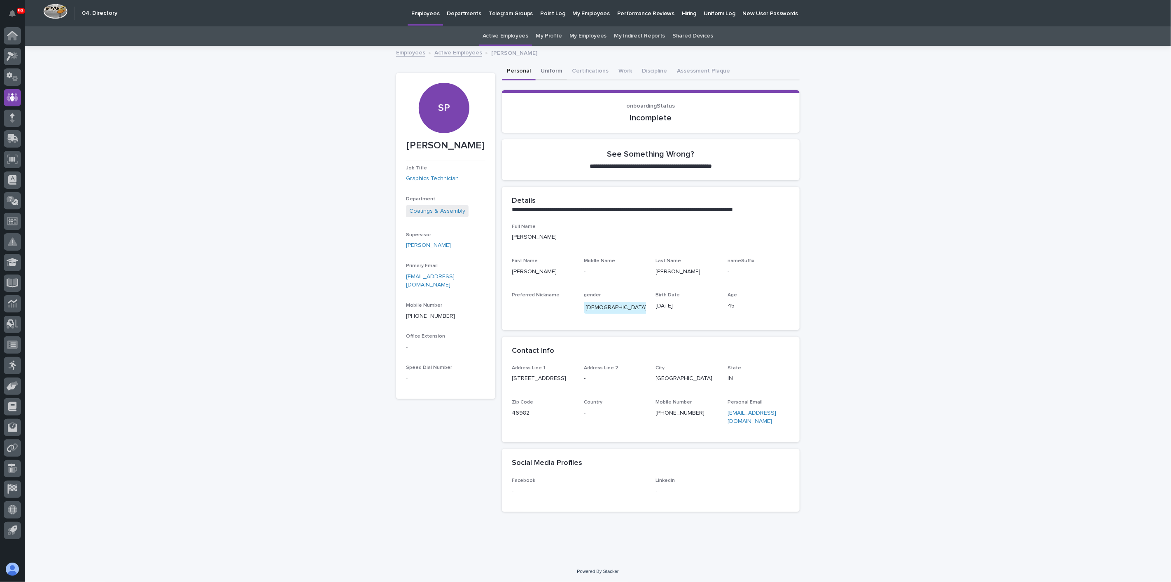
click at [544, 68] on button "Uniform" at bounding box center [551, 71] width 31 height 17
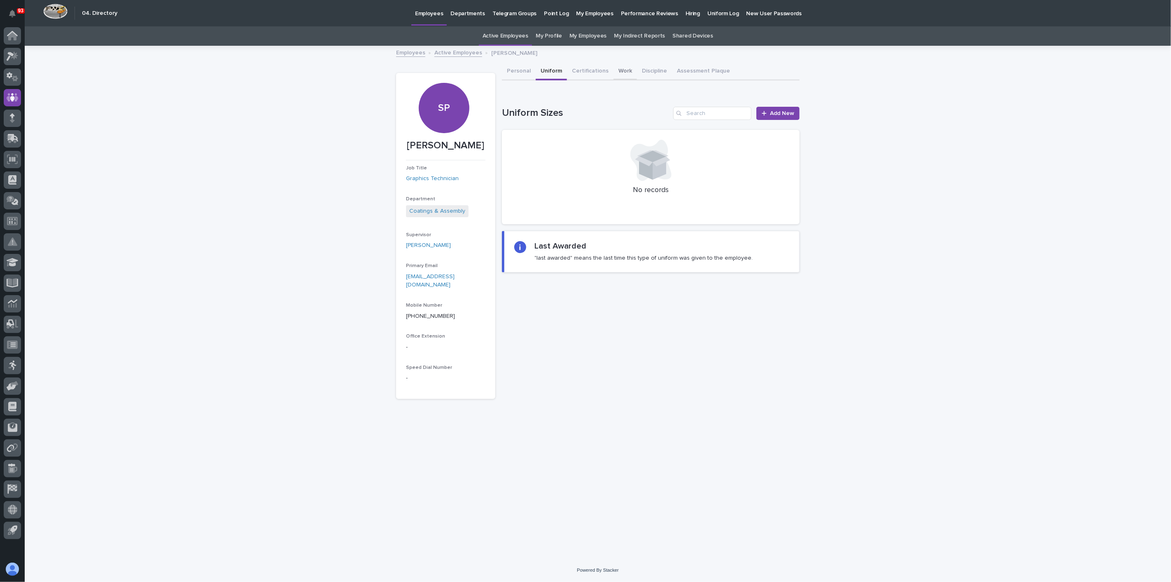
click at [625, 68] on button "Work" at bounding box center [625, 71] width 23 height 17
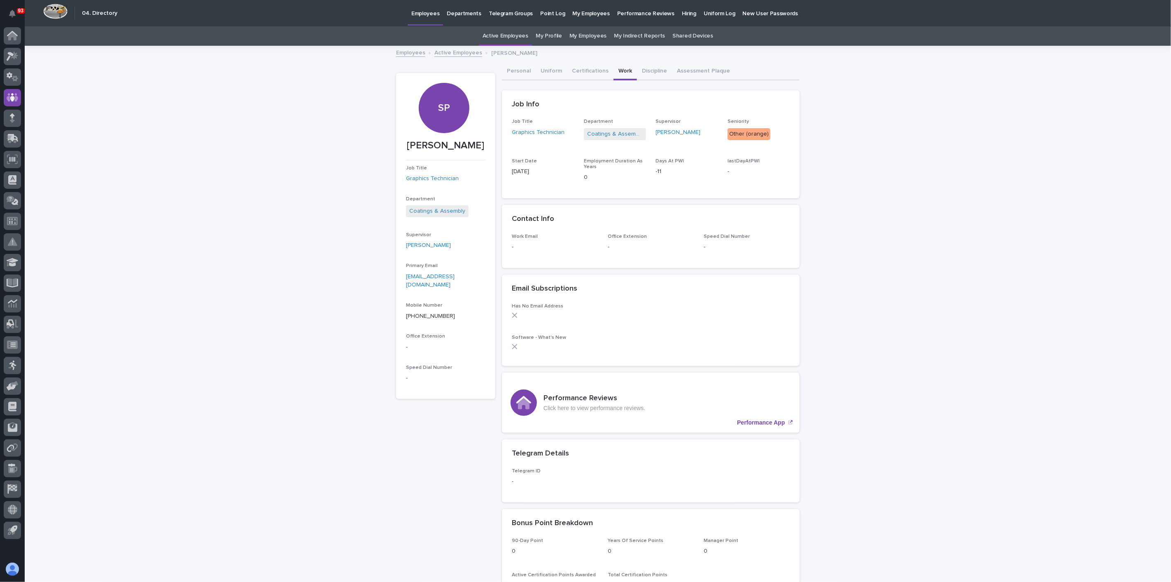
click at [682, 12] on p "Hiring" at bounding box center [689, 8] width 14 height 17
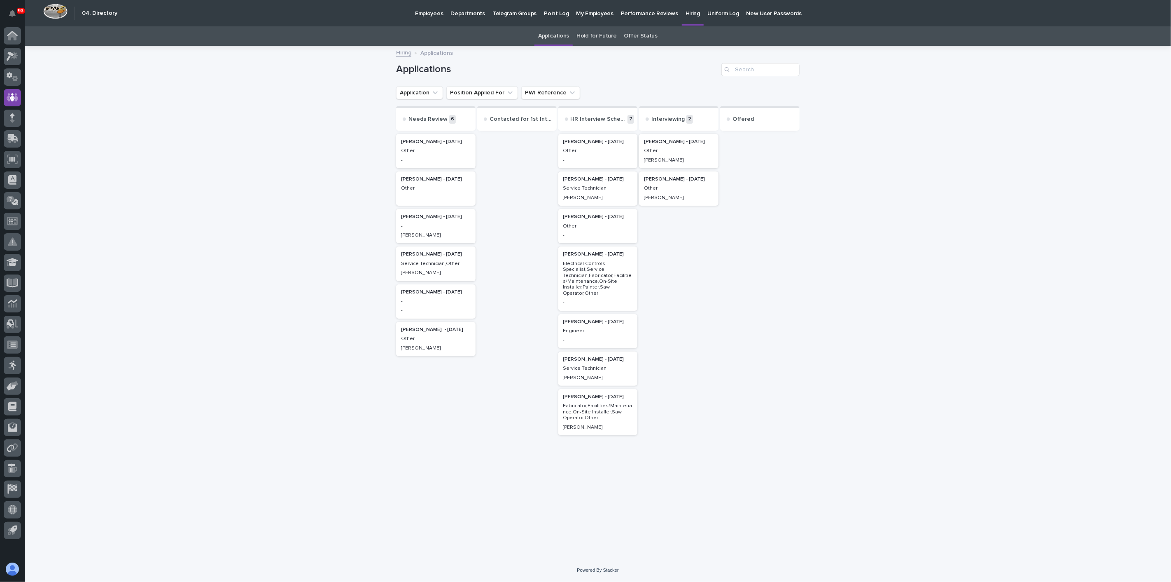
click at [659, 180] on p "Zachary Gisi - 08/10/25" at bounding box center [679, 179] width 70 height 6
click at [653, 149] on p "Other" at bounding box center [679, 151] width 70 height 6
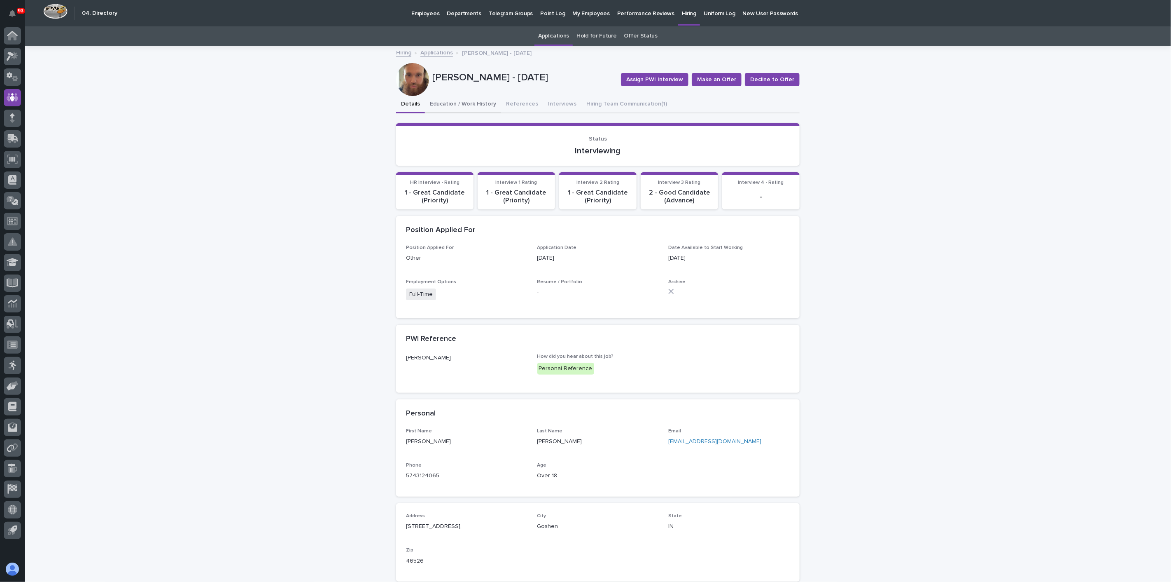
click at [451, 102] on button "Education / Work History" at bounding box center [463, 104] width 76 height 17
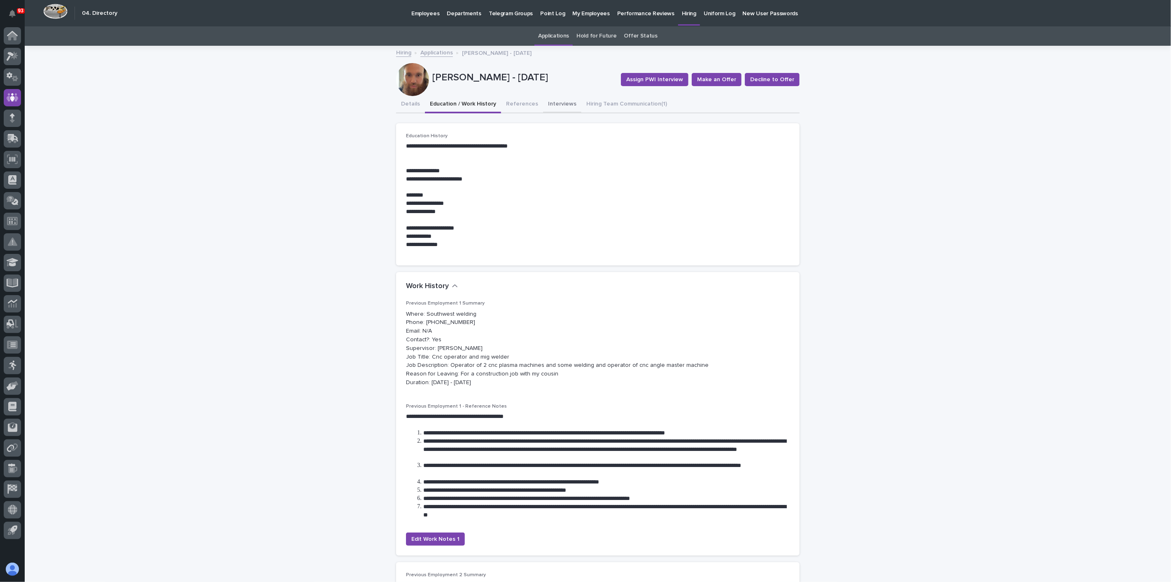
click at [551, 103] on button "Interviews" at bounding box center [562, 104] width 38 height 17
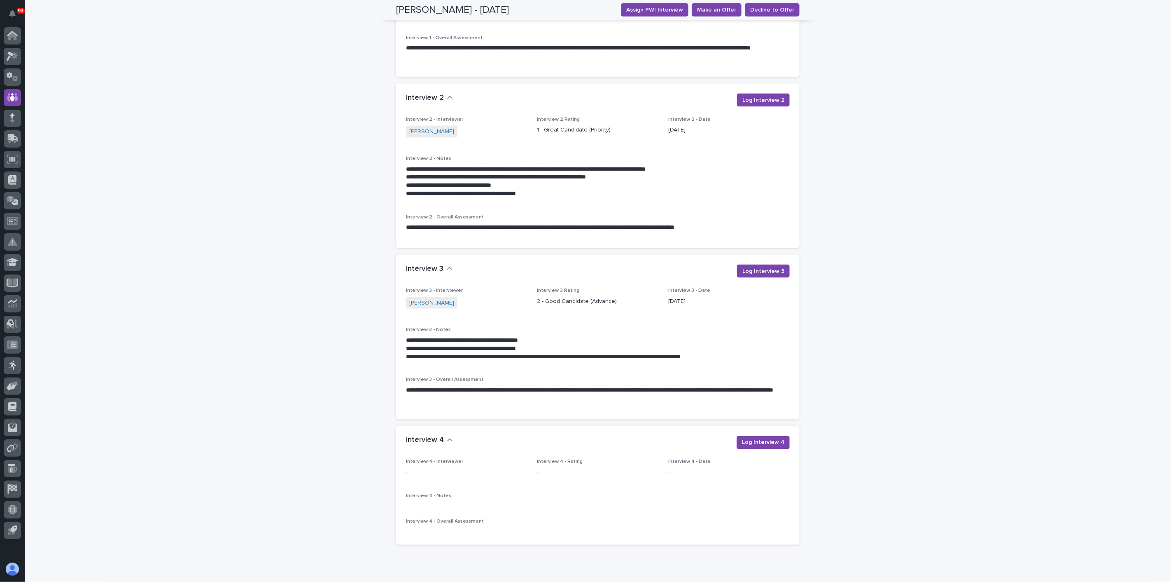
scroll to position [939, 0]
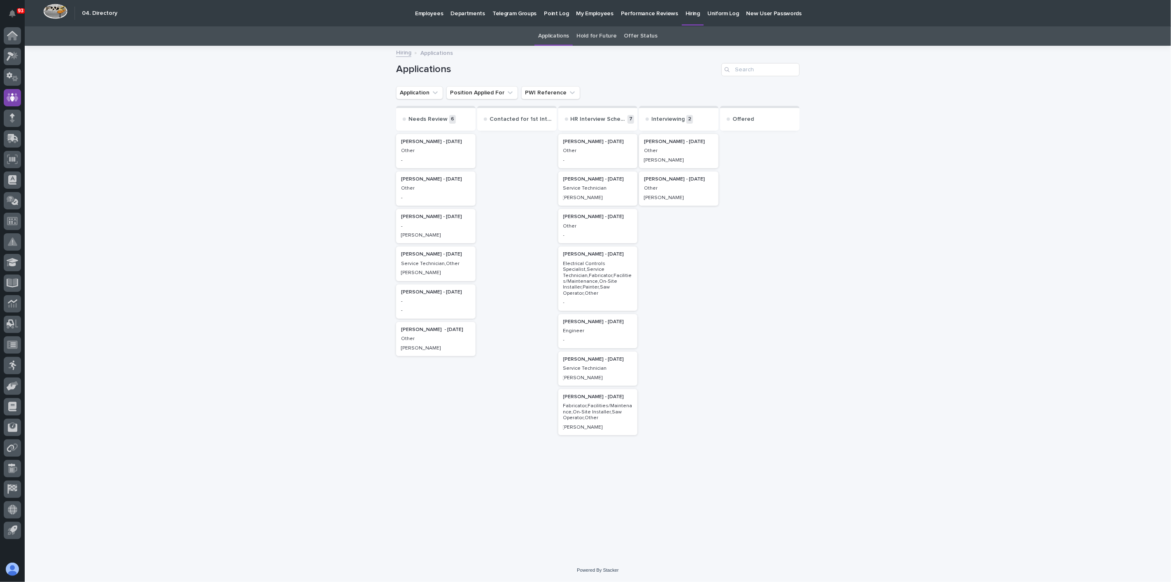
click at [431, 218] on p "Brandon Hershberger - 08/14/25" at bounding box center [436, 217] width 70 height 6
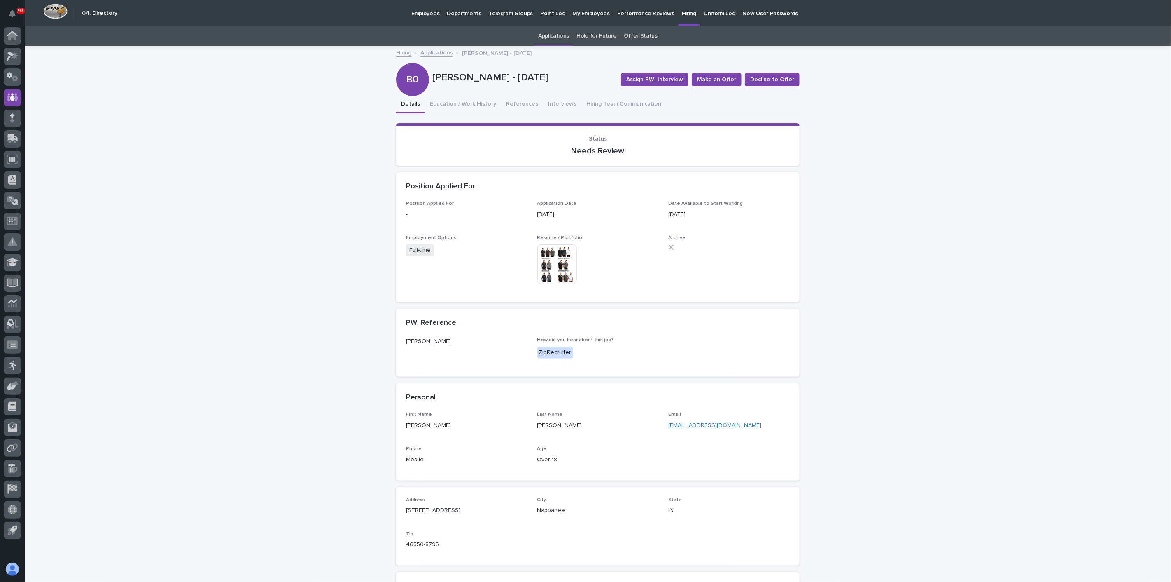
click at [563, 262] on img at bounding box center [558, 264] width 40 height 40
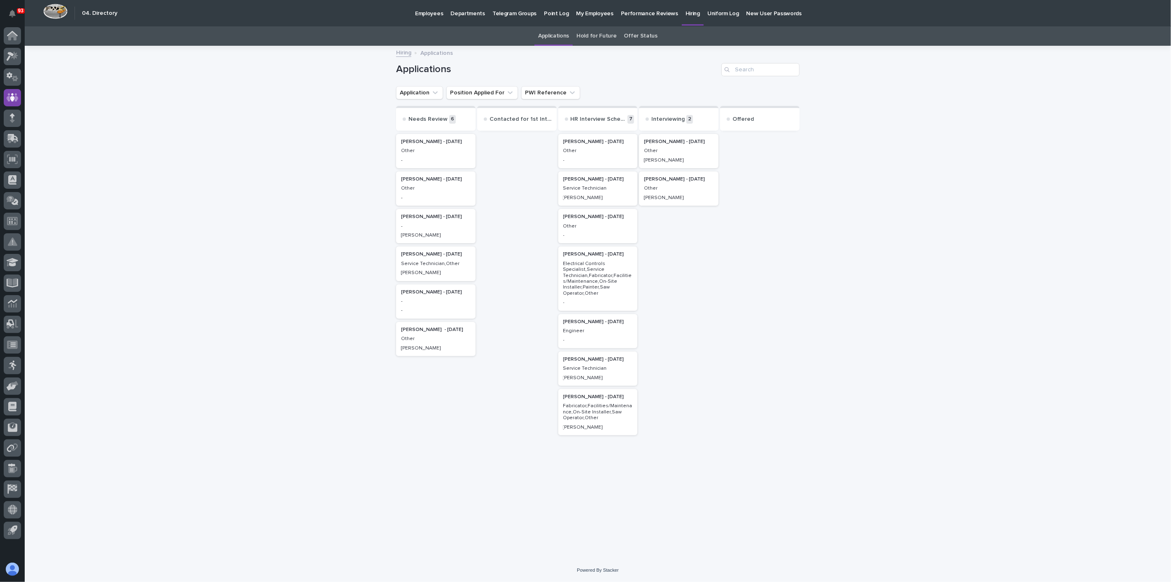
click at [452, 217] on p "Brandon Hershberger - 08/14/25" at bounding box center [436, 217] width 70 height 6
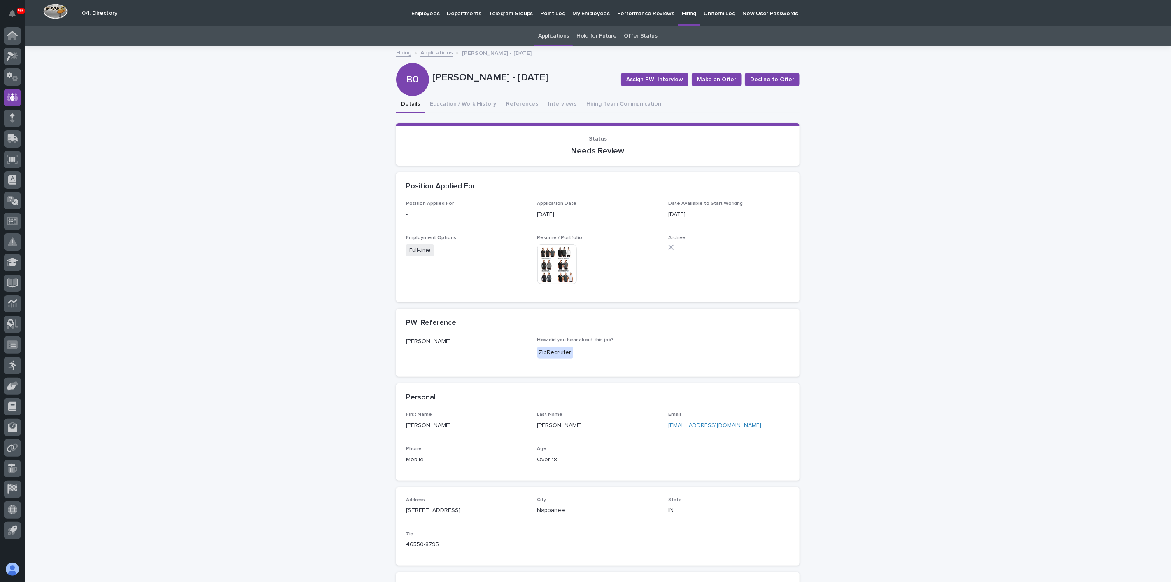
click at [564, 269] on img at bounding box center [558, 264] width 40 height 40
click at [564, 35] on link "Applications" at bounding box center [553, 35] width 31 height 19
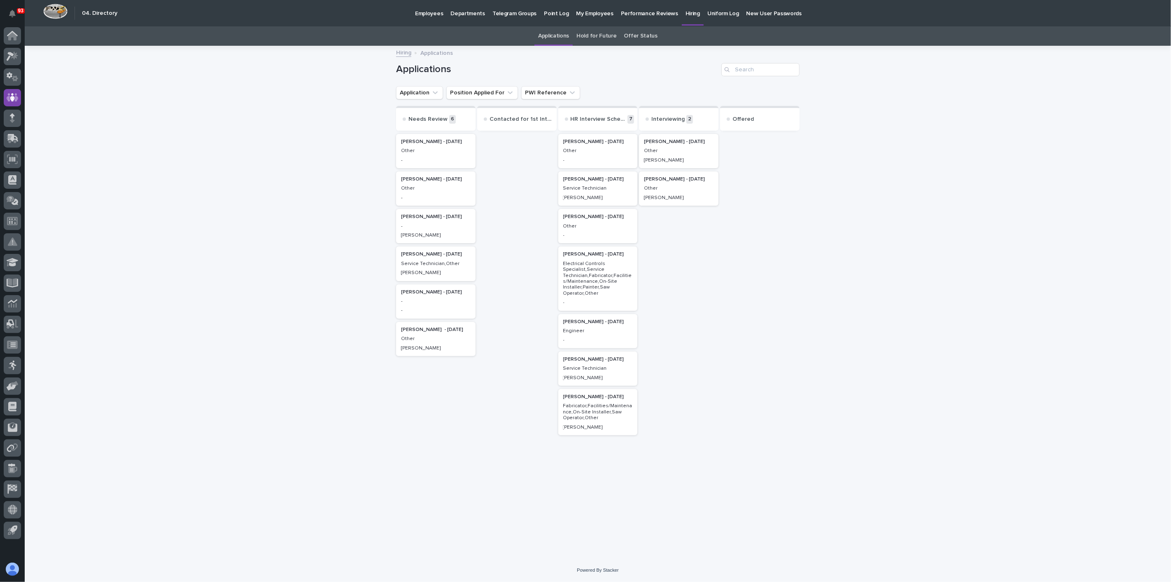
click at [649, 33] on link "Offer Status" at bounding box center [640, 35] width 33 height 19
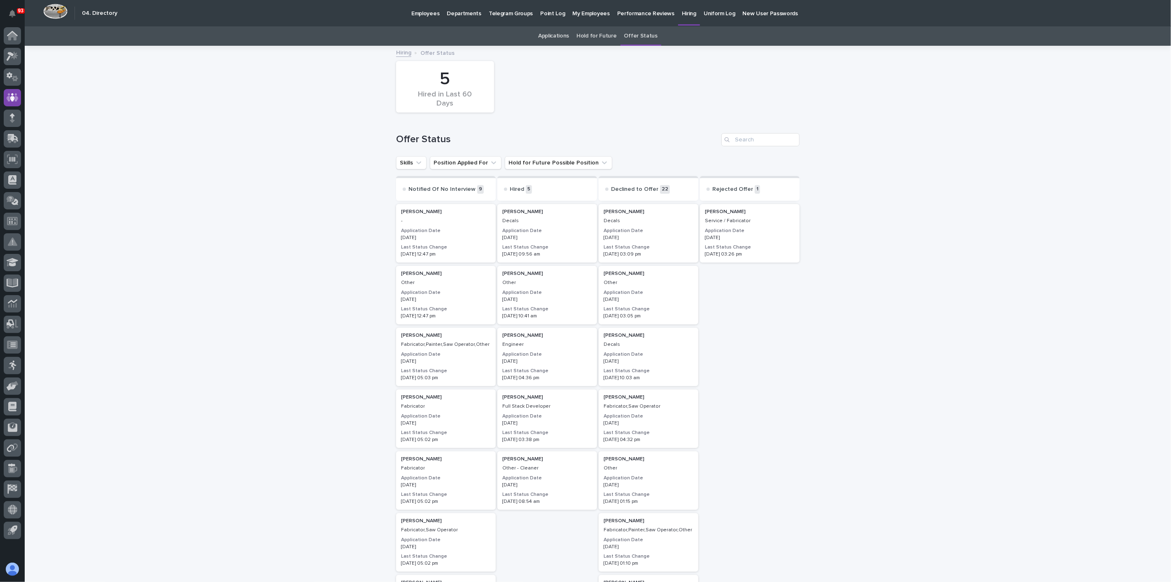
click at [725, 211] on p "Michael Oliver" at bounding box center [750, 212] width 90 height 6
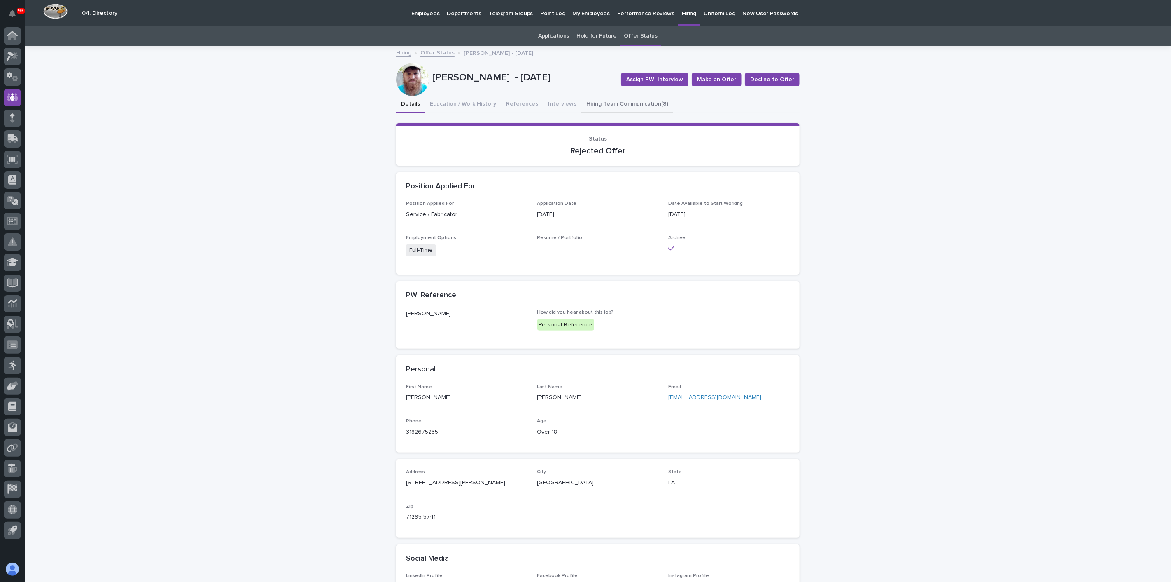
click at [609, 100] on button "Hiring Team Communication (8)" at bounding box center [628, 104] width 92 height 17
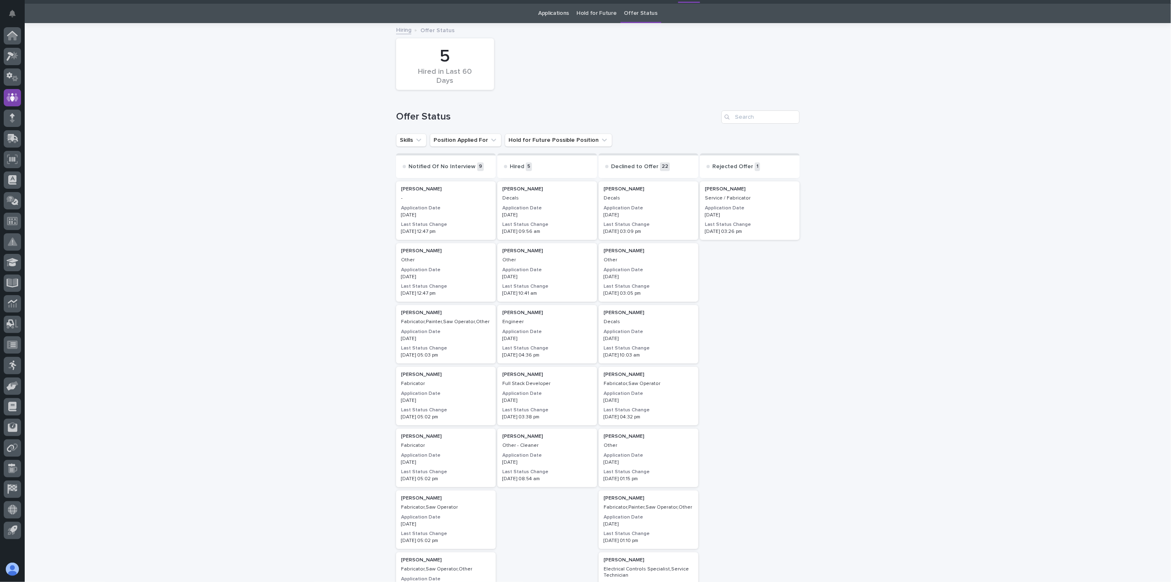
scroll to position [26, 0]
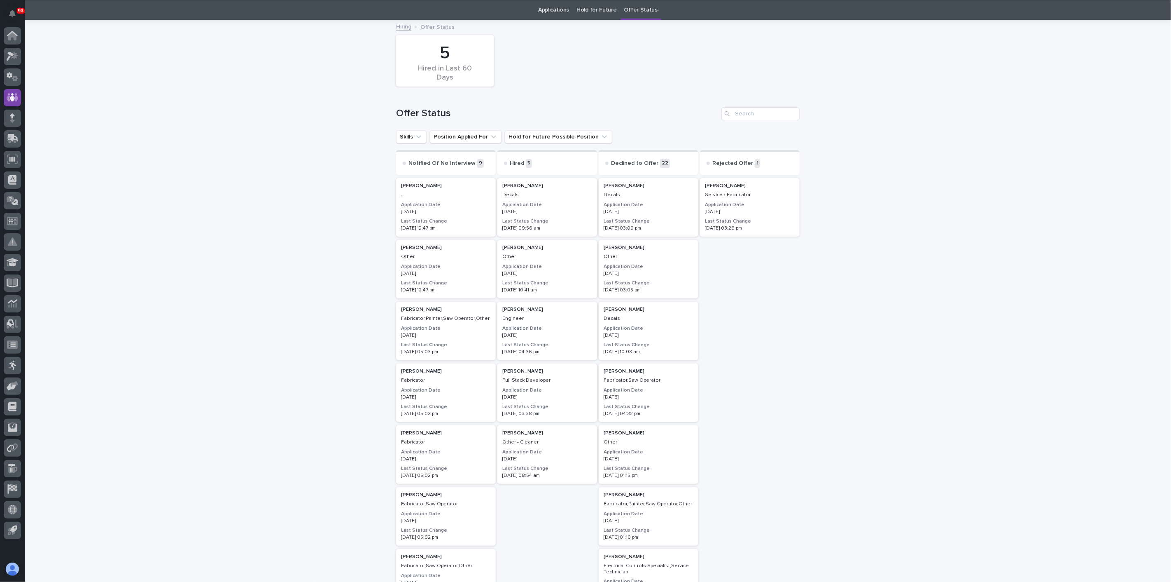
click at [647, 245] on p "Kayli Anglemyer" at bounding box center [649, 248] width 90 height 6
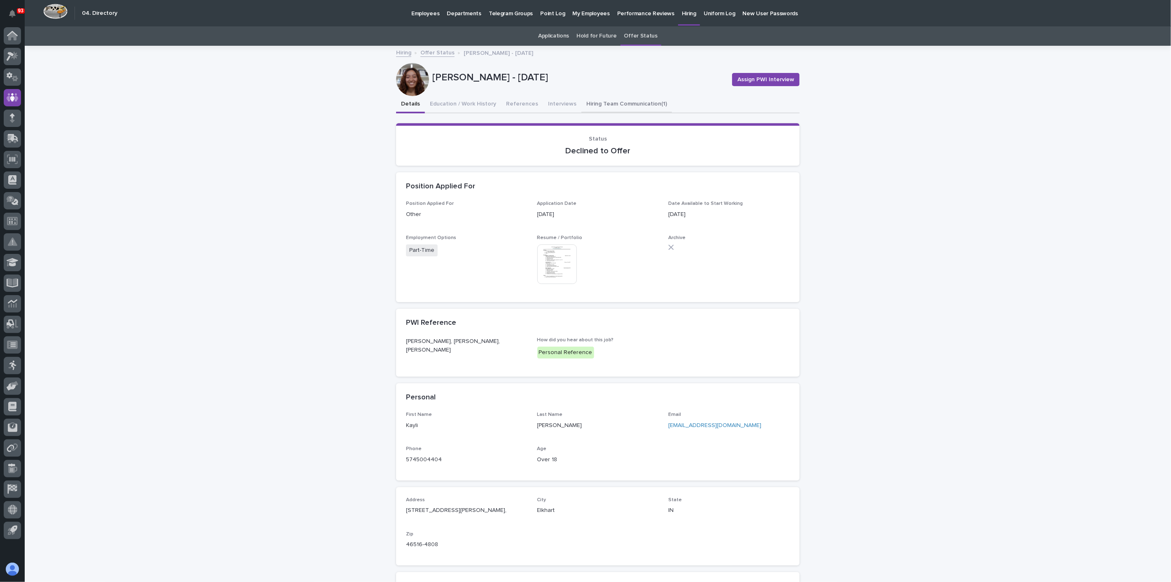
click at [614, 103] on button "Hiring Team Communication (1)" at bounding box center [627, 104] width 91 height 17
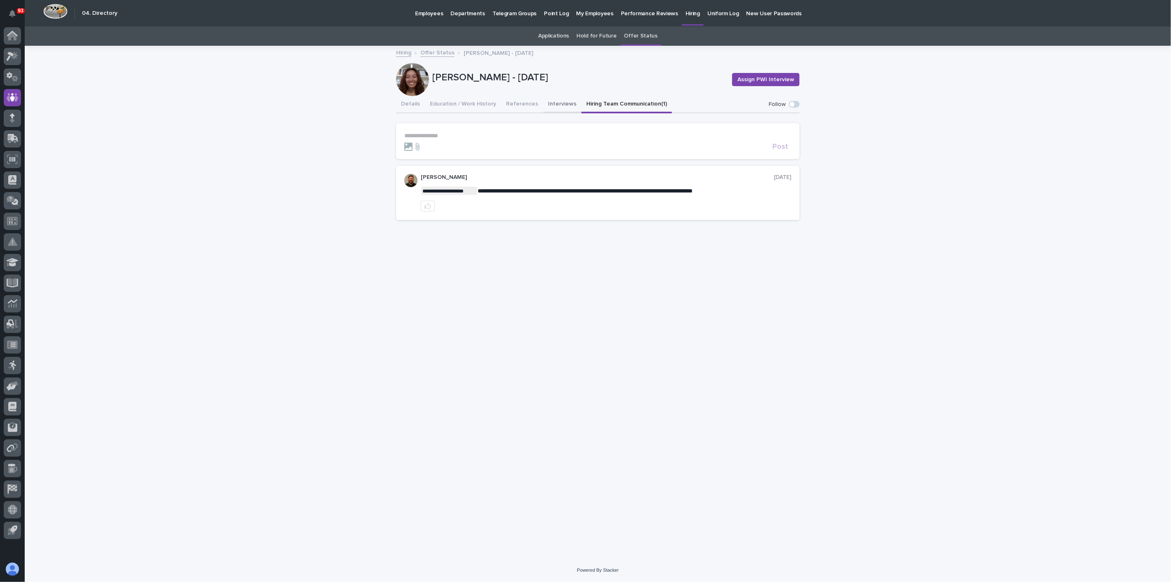
click at [543, 99] on button "Interviews" at bounding box center [562, 104] width 38 height 17
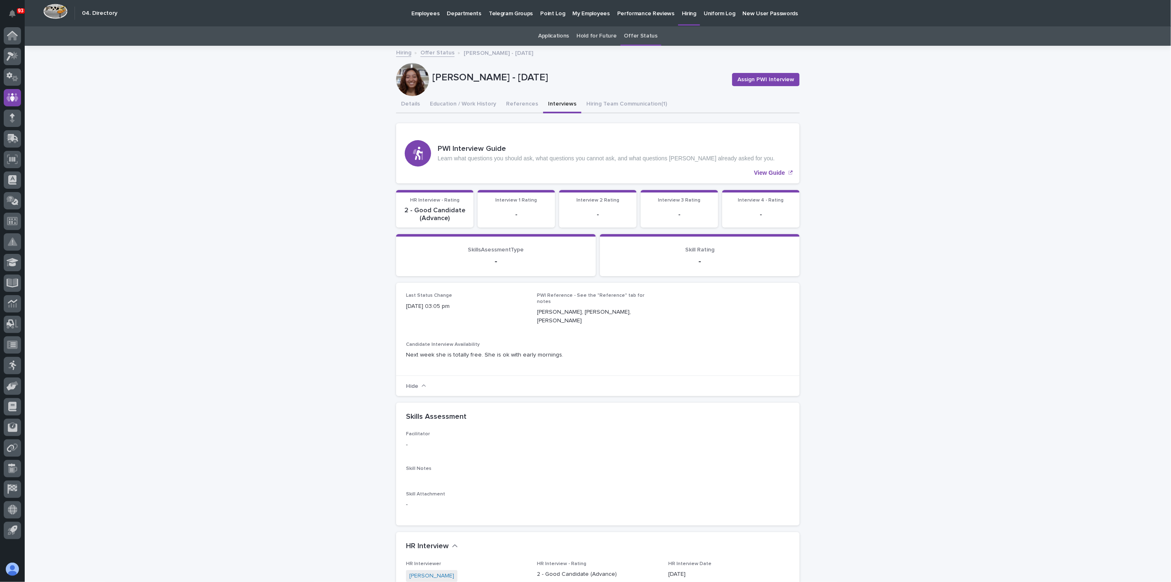
scroll to position [320, 0]
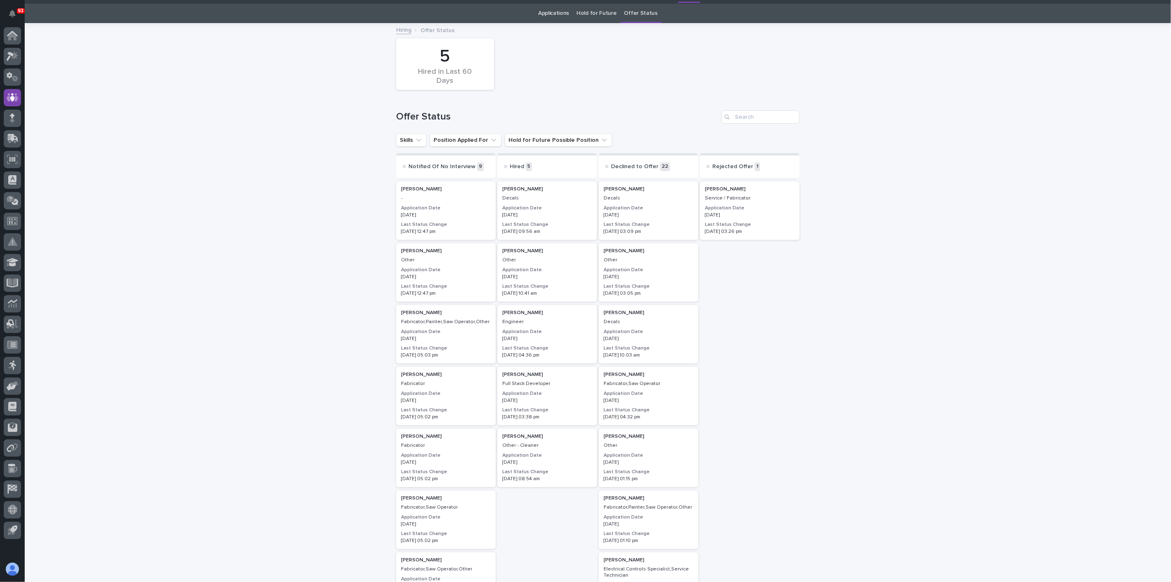
scroll to position [26, 0]
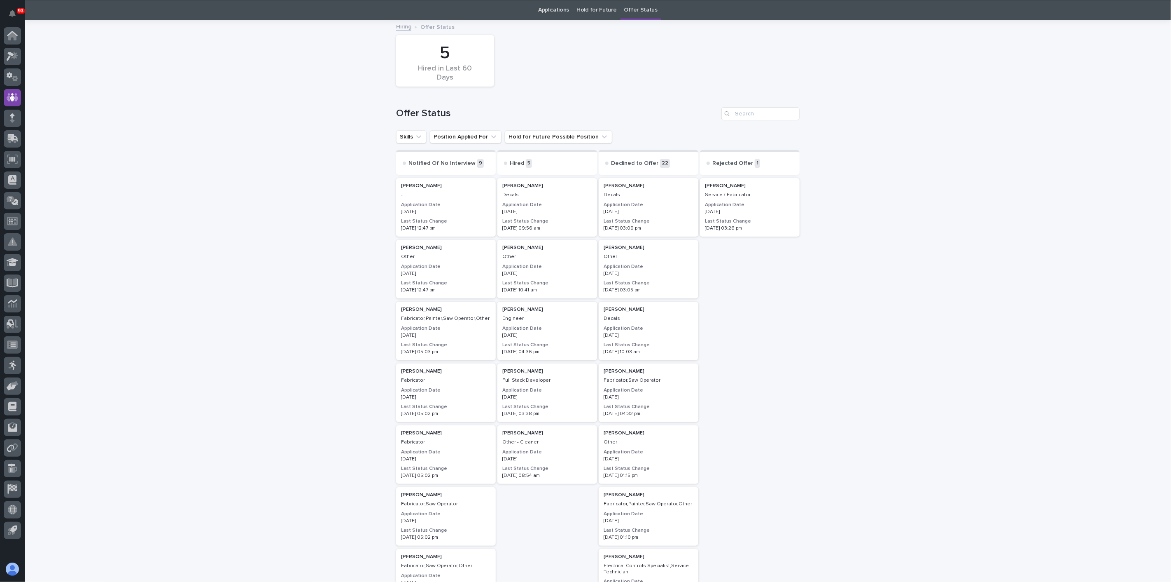
click at [545, 187] on p "Shauna Perkins" at bounding box center [548, 186] width 90 height 6
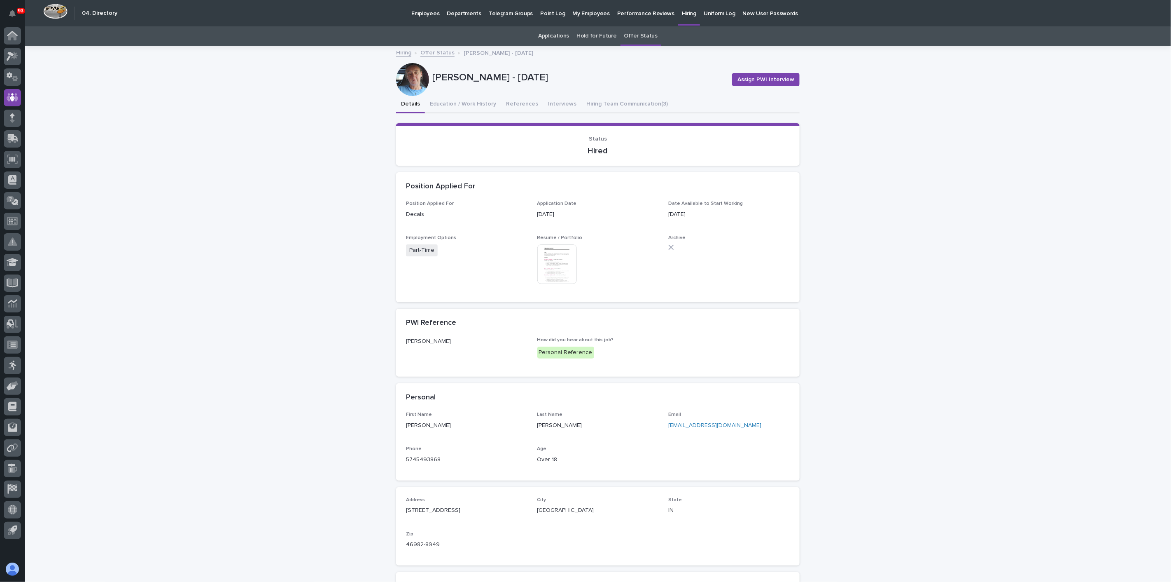
click at [416, 83] on div at bounding box center [412, 79] width 33 height 33
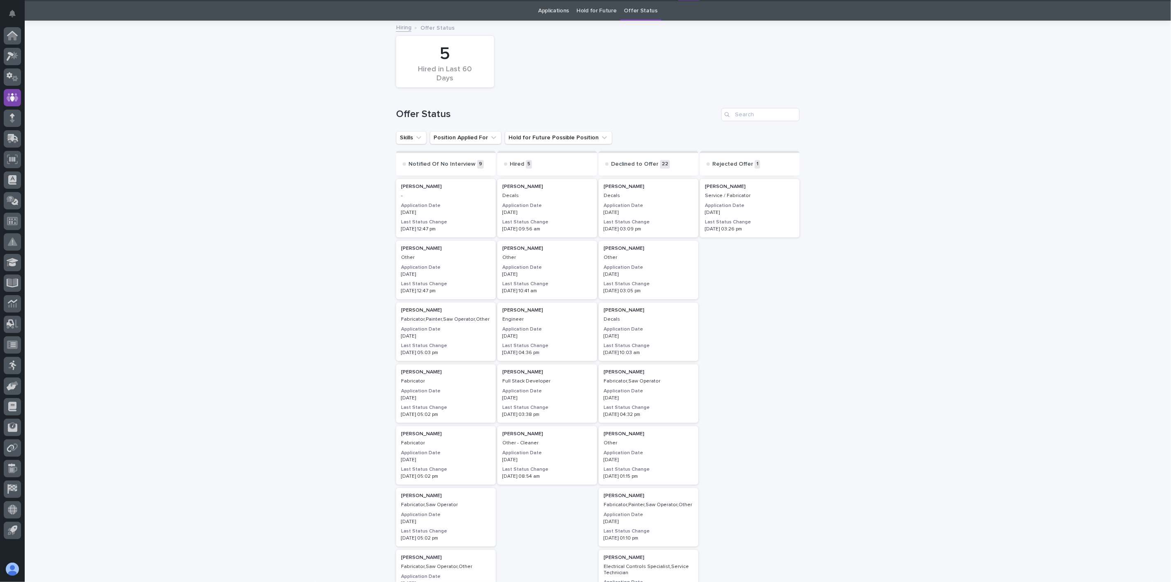
scroll to position [26, 0]
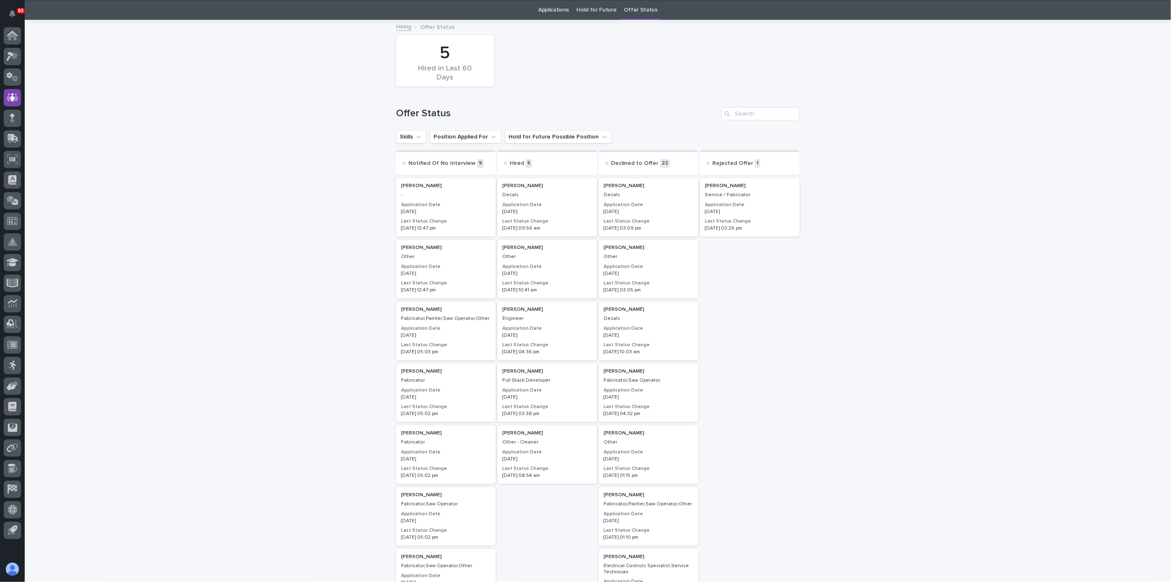
click at [529, 316] on p "Engineer" at bounding box center [548, 319] width 90 height 6
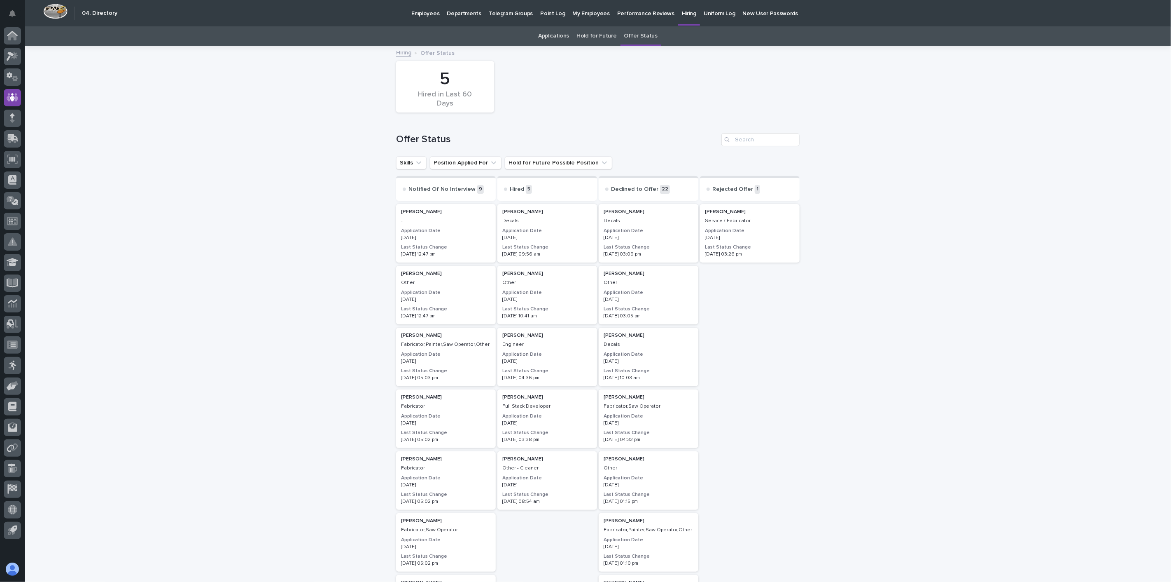
scroll to position [26, 0]
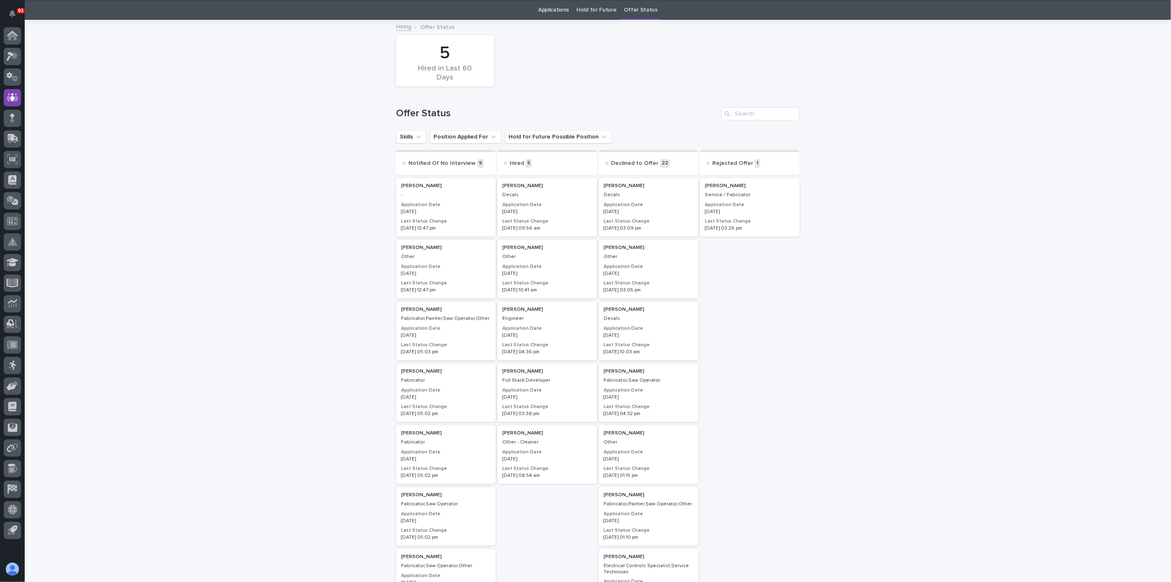
click at [535, 376] on div "Full Stack Developer" at bounding box center [548, 379] width 90 height 7
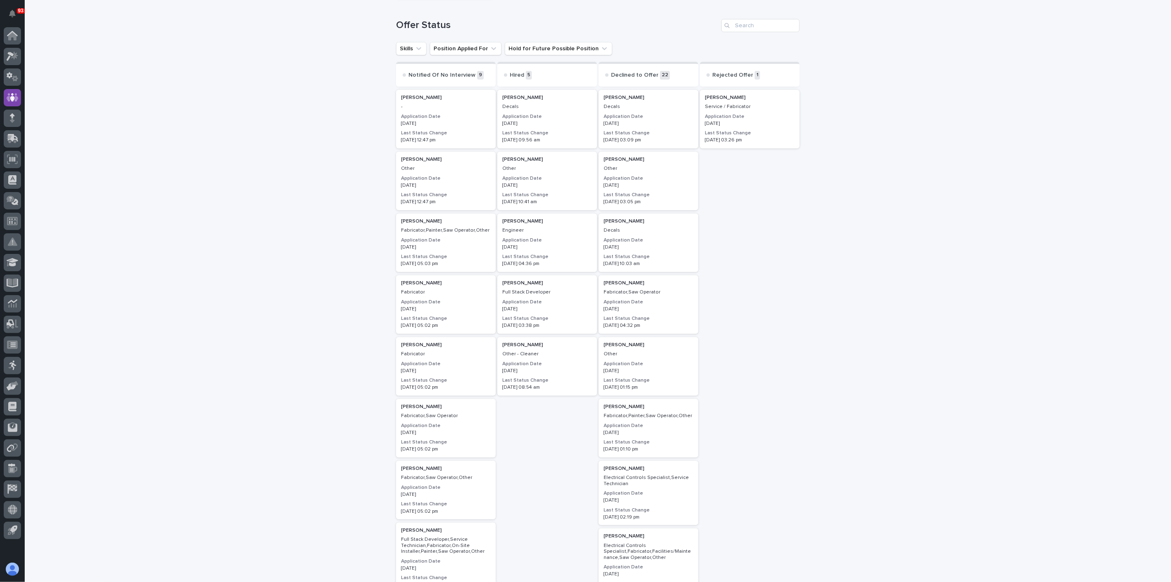
scroll to position [117, 0]
click at [529, 343] on p "Lindy Johnson" at bounding box center [548, 342] width 90 height 6
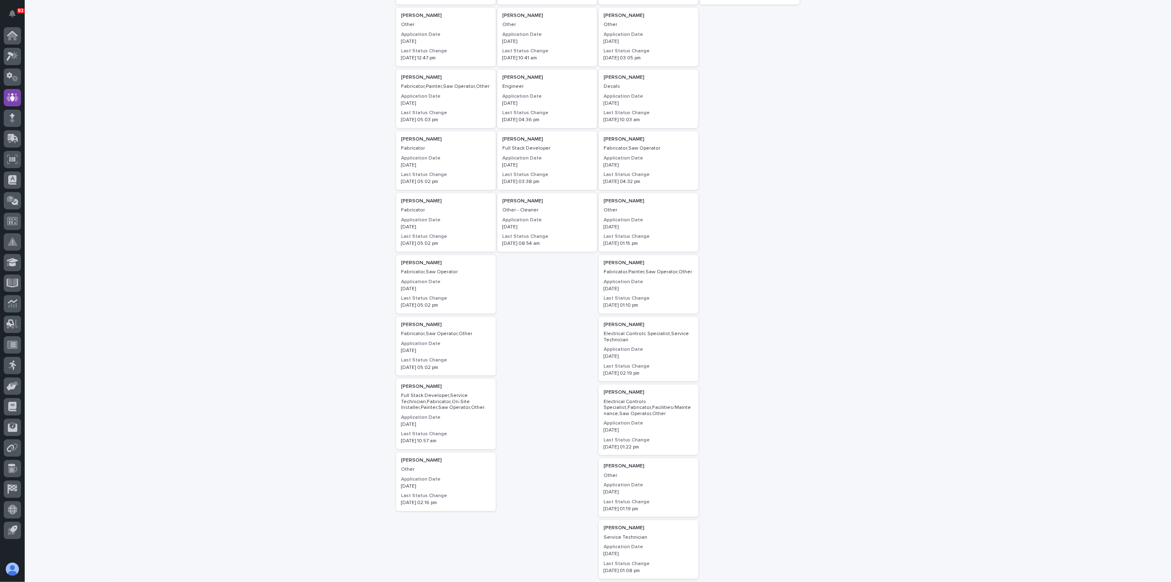
scroll to position [164, 0]
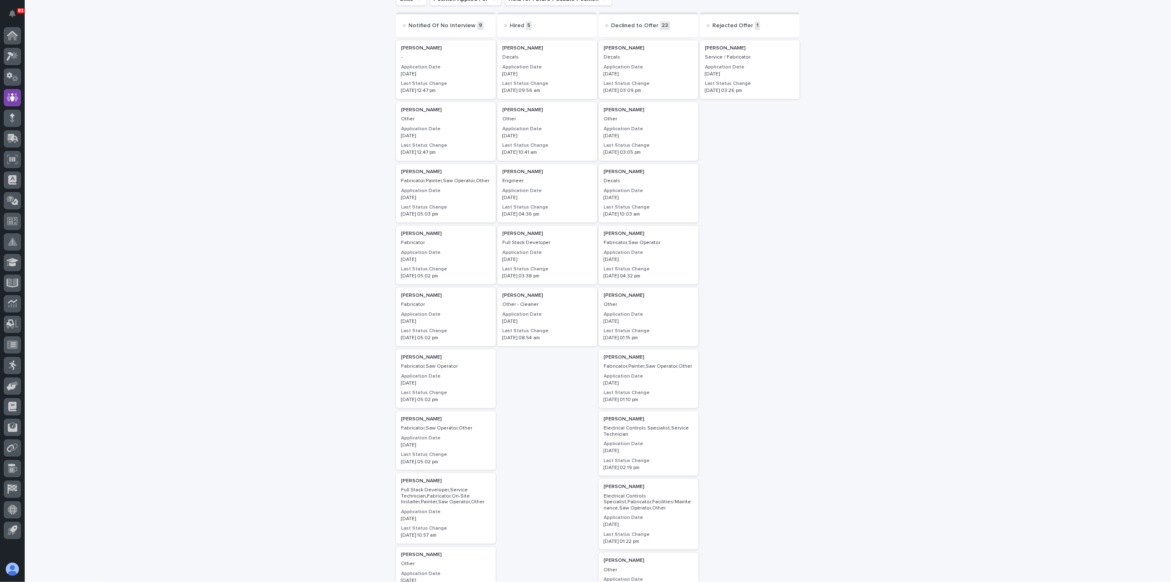
click at [652, 180] on p "Decals" at bounding box center [649, 181] width 90 height 6
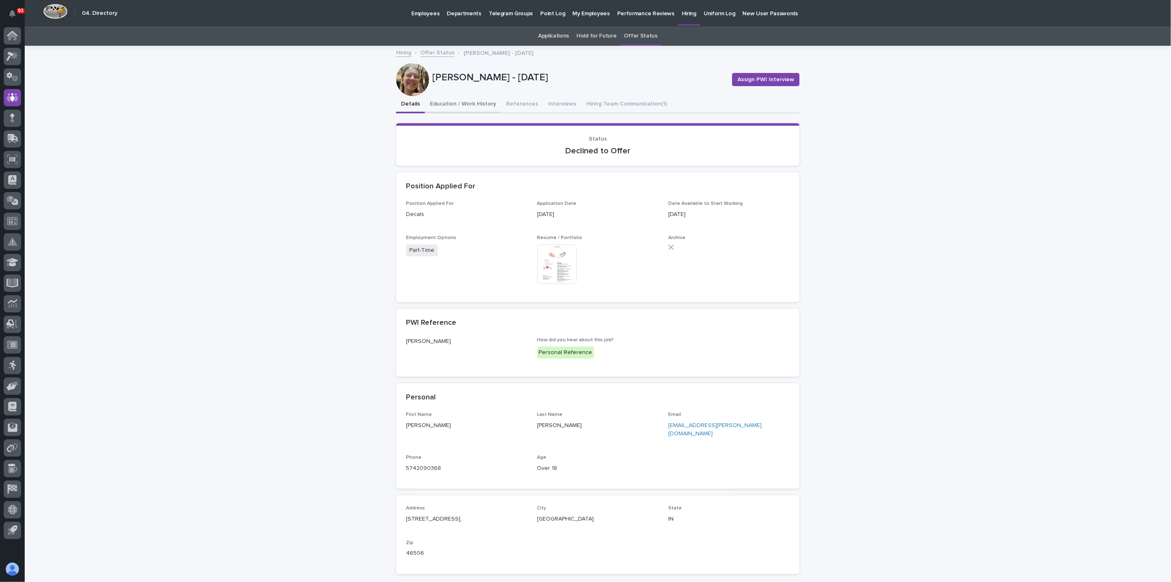
click at [454, 98] on button "Education / Work History" at bounding box center [463, 104] width 76 height 17
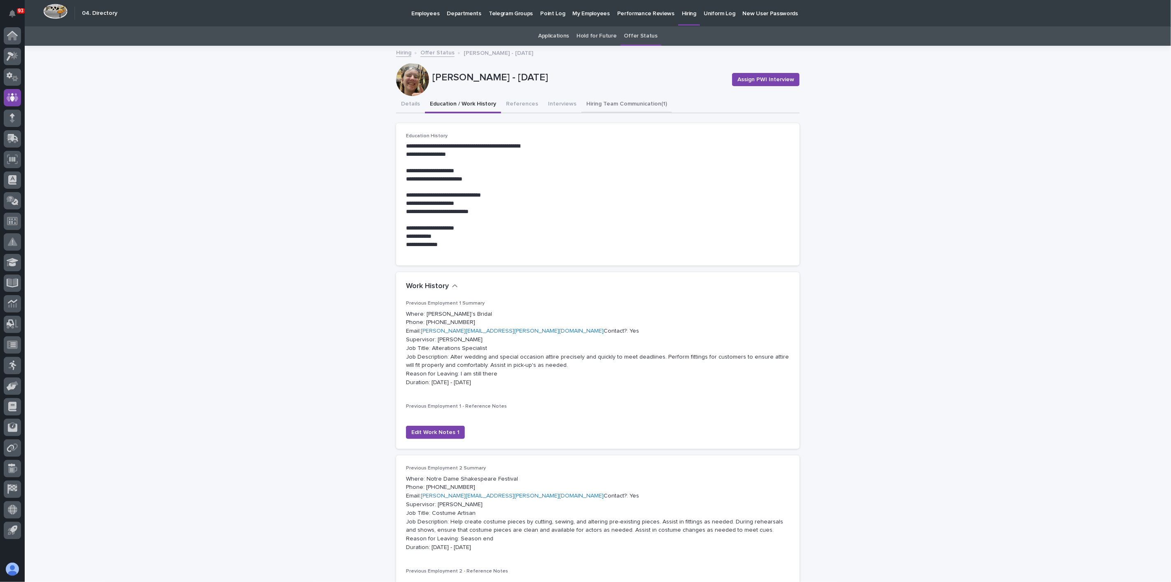
click at [636, 98] on button "Hiring Team Communication (1)" at bounding box center [627, 104] width 91 height 17
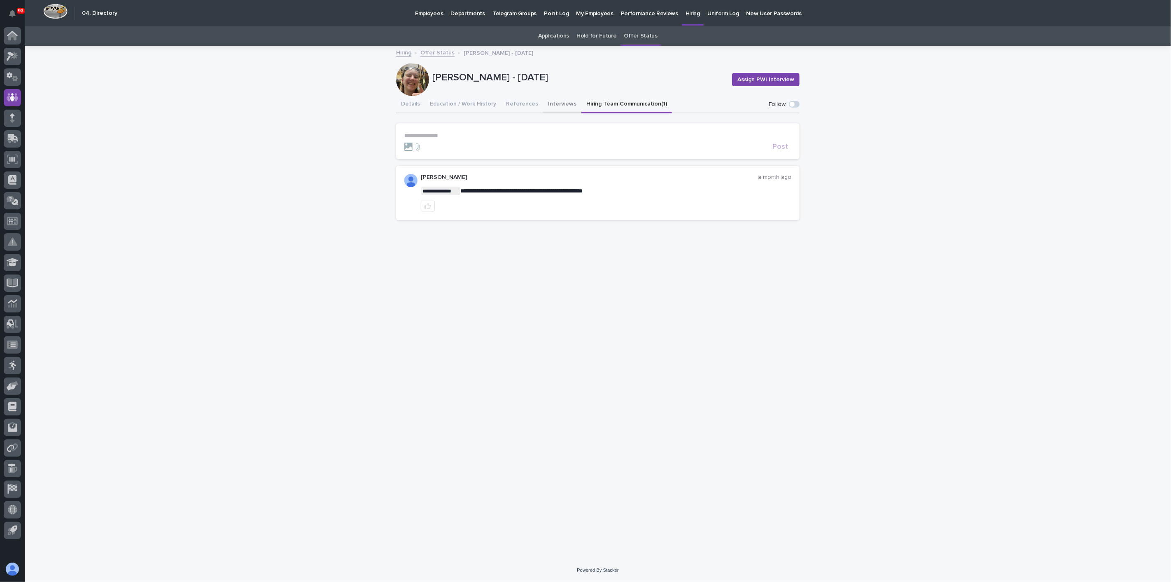
click at [552, 103] on button "Interviews" at bounding box center [562, 104] width 38 height 17
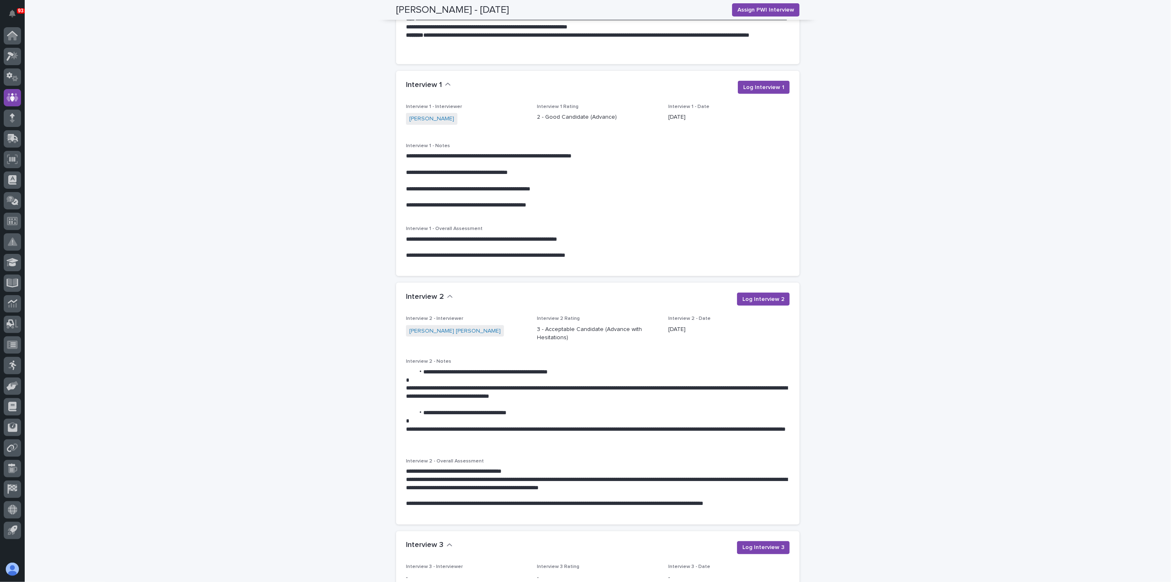
scroll to position [640, 0]
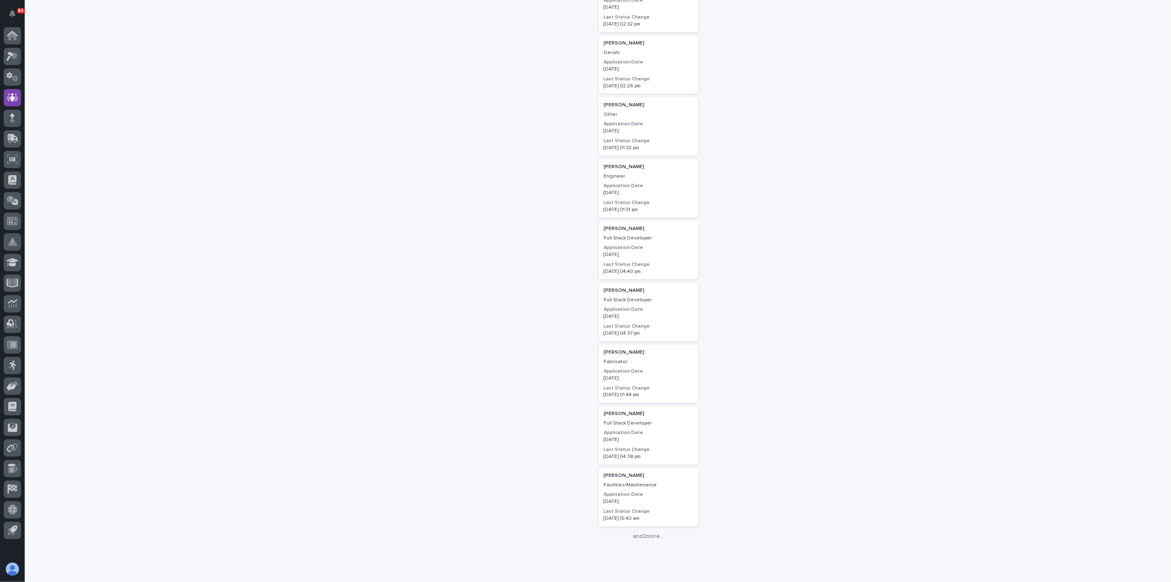
scroll to position [941, 0]
click at [654, 520] on link "and 2 more..." at bounding box center [649, 522] width 100 height 7
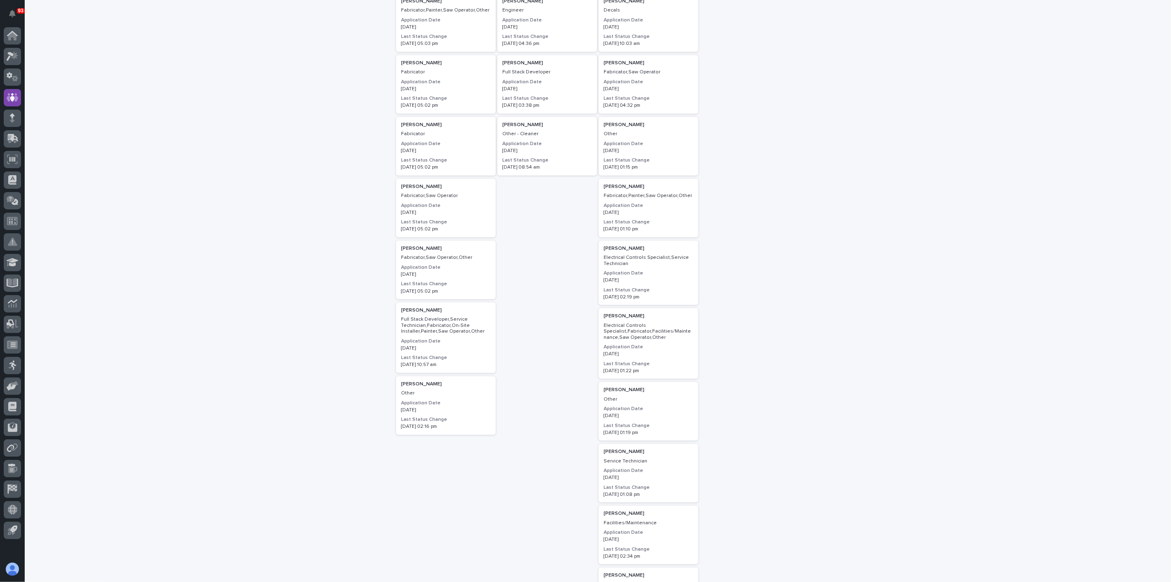
scroll to position [0, 0]
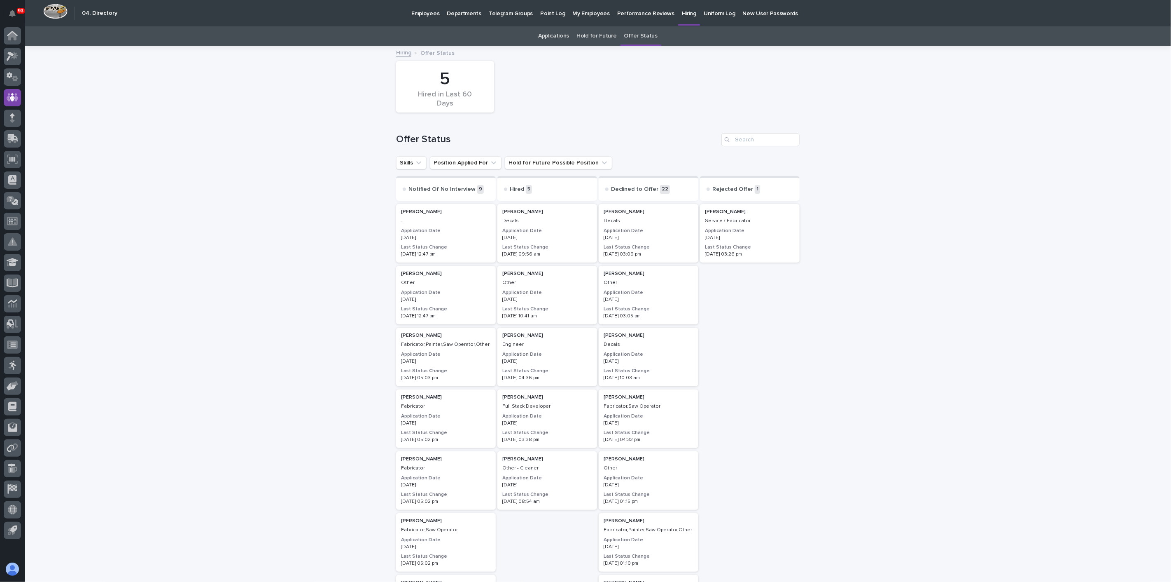
click at [594, 31] on link "Hold for Future" at bounding box center [597, 35] width 40 height 19
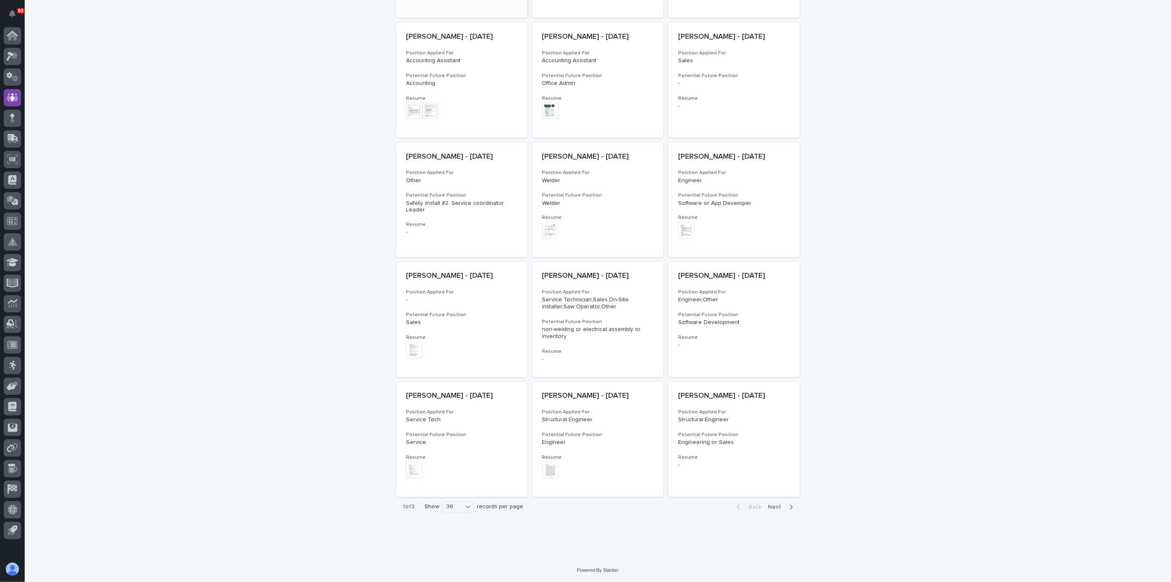
scroll to position [1109, 0]
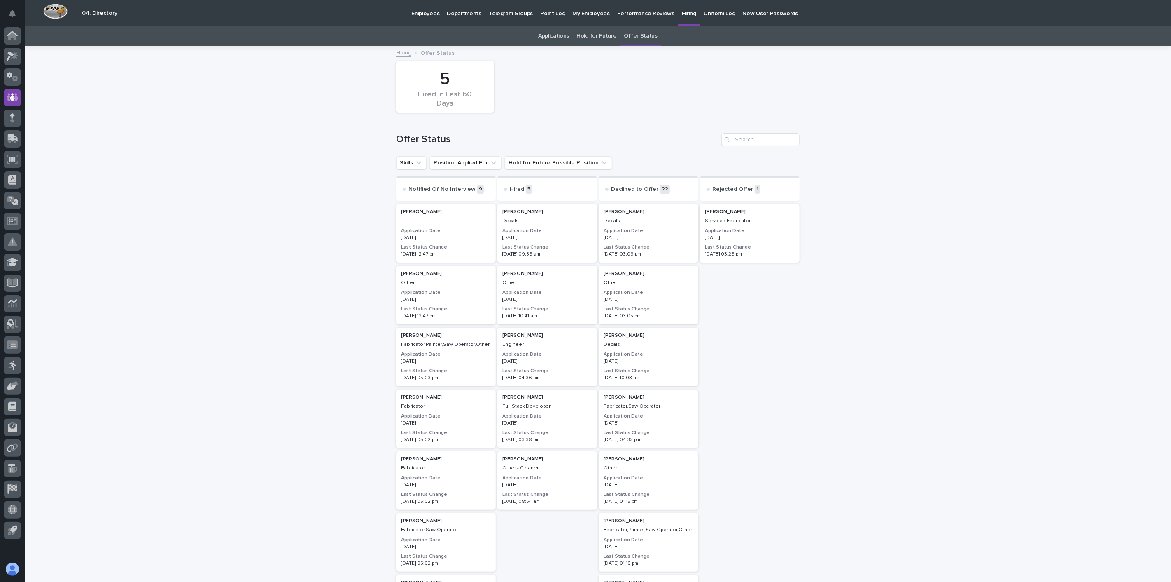
scroll to position [26, 0]
